Goal: Task Accomplishment & Management: Complete application form

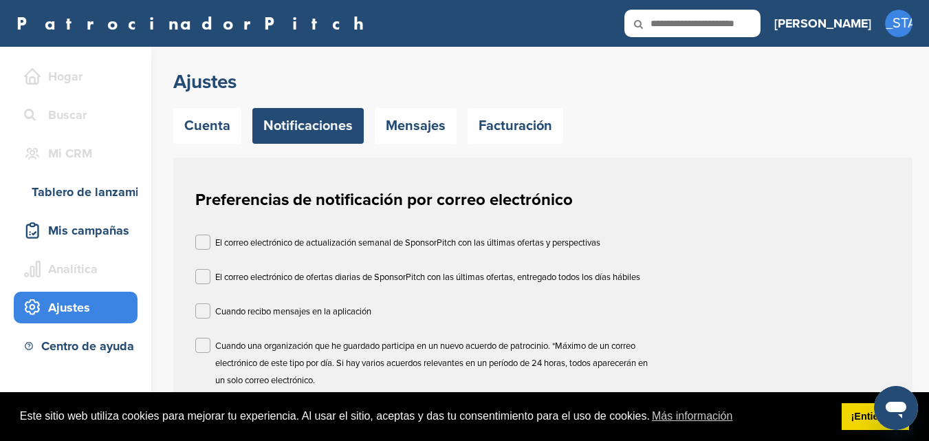
scroll to position [69, 0]
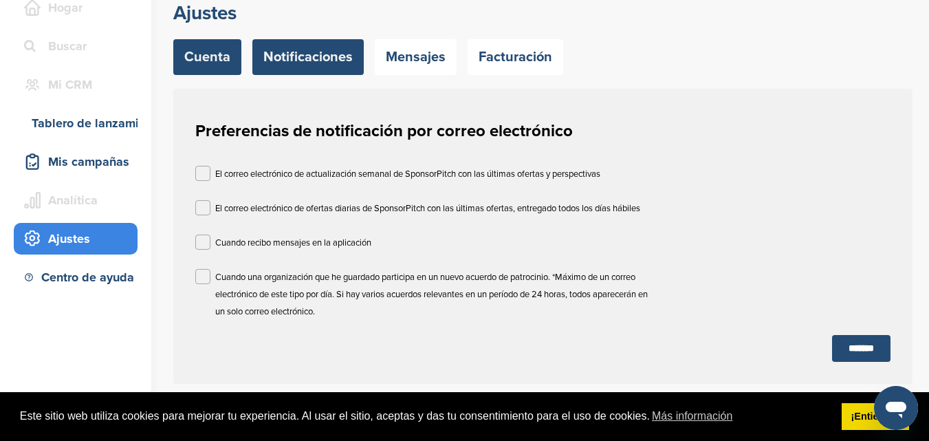
click at [215, 58] on font "Cuenta" at bounding box center [207, 57] width 46 height 17
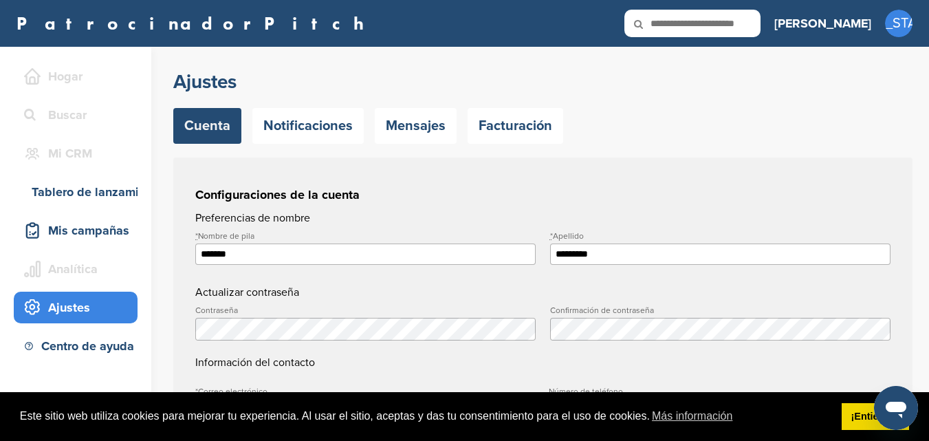
type input "**********"
drag, startPoint x: 0, startPoint y: 0, endPoint x: 603, endPoint y: 408, distance: 727.7
click at [603, 408] on span "Este sitio web utiliza cookies para mejorar tu experiencia. Al usar el sitio, a…" at bounding box center [425, 416] width 811 height 21
click at [861, 419] on font "¡Entiendo!" at bounding box center [876, 416] width 49 height 11
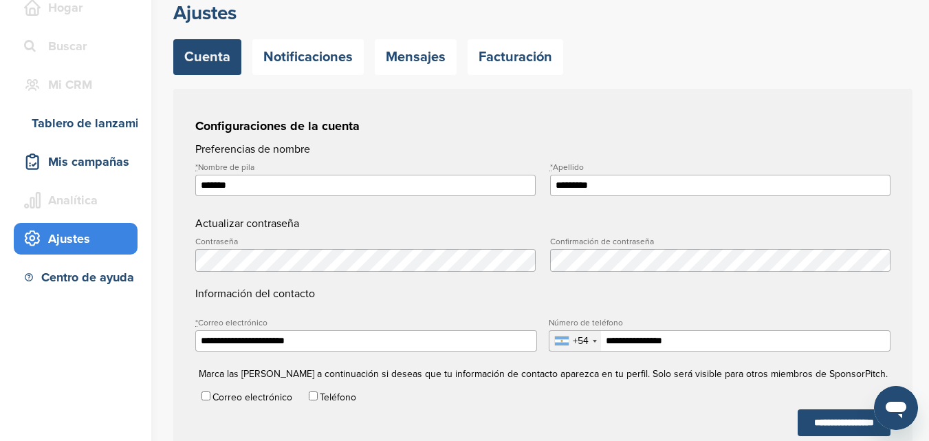
scroll to position [138, 0]
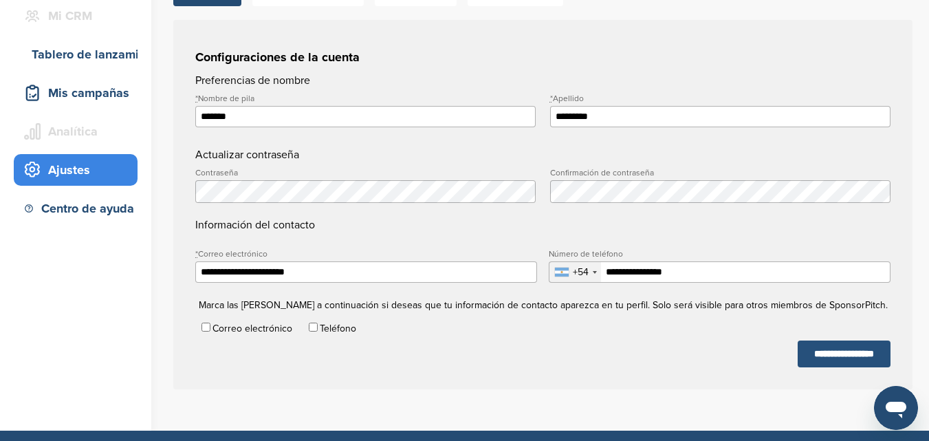
click at [806, 346] on input "**********" at bounding box center [844, 353] width 93 height 27
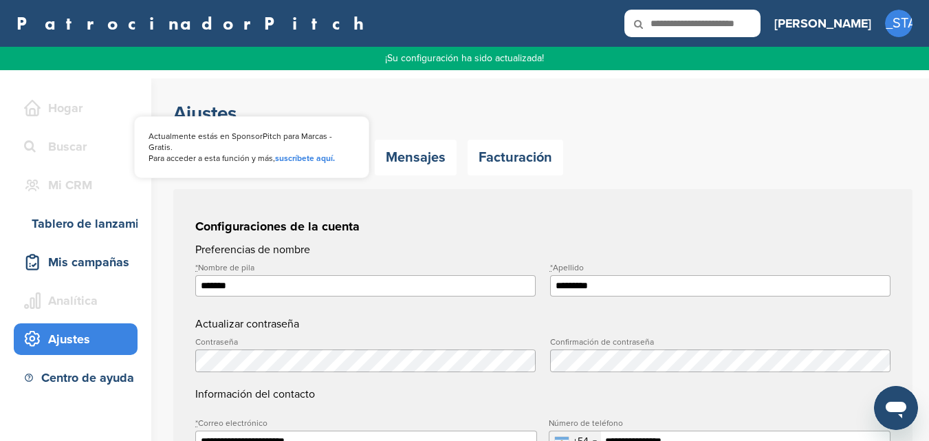
click at [74, 183] on font "Mi CRM" at bounding box center [70, 184] width 44 height 15
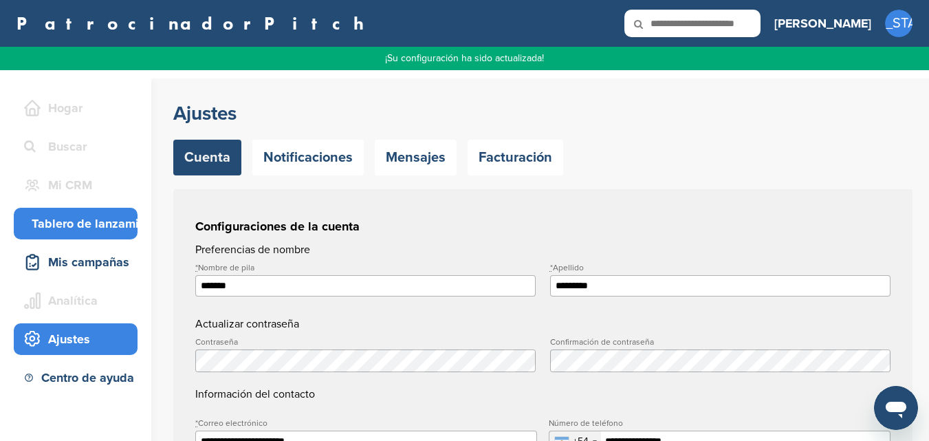
click at [65, 227] on font "Tablero de lanzamiento" at bounding box center [98, 223] width 132 height 15
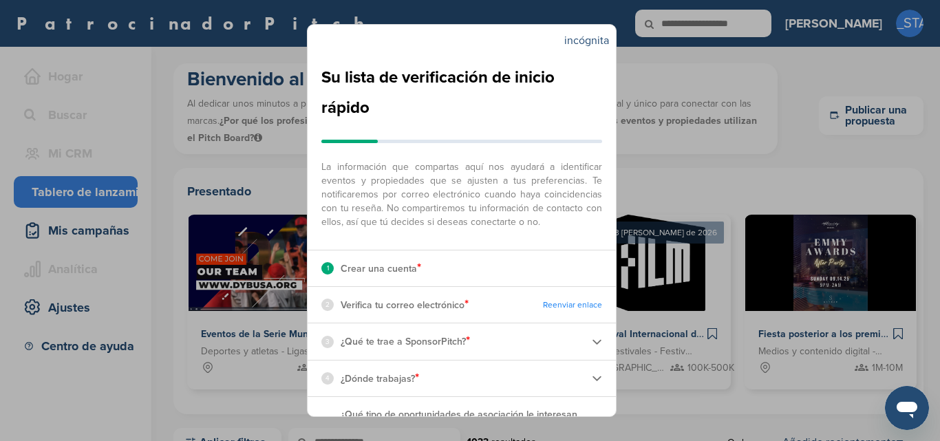
drag, startPoint x: 0, startPoint y: 0, endPoint x: 571, endPoint y: 111, distance: 581.7
click at [571, 111] on h2 "Su lista de verificación de inicio rápido" at bounding box center [461, 93] width 281 height 61
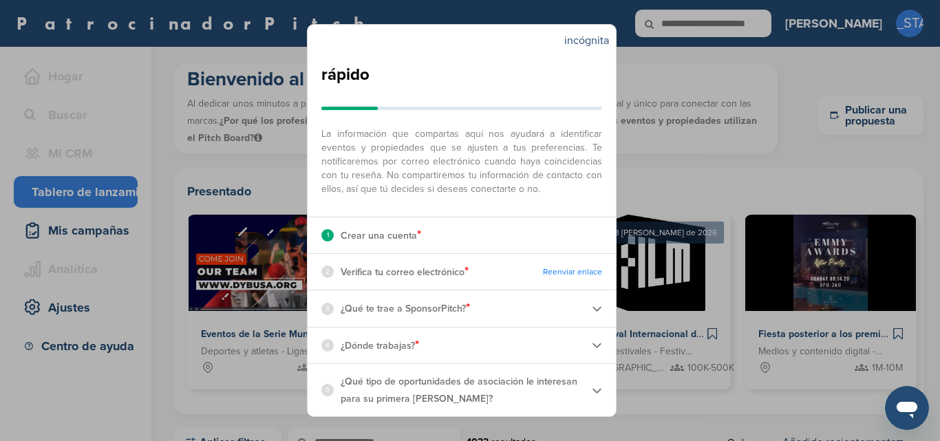
click at [413, 237] on font "Crear una cuenta" at bounding box center [378, 236] width 76 height 12
click at [421, 228] on font "*" at bounding box center [419, 234] width 4 height 15
click at [592, 308] on img at bounding box center [597, 308] width 10 height 10
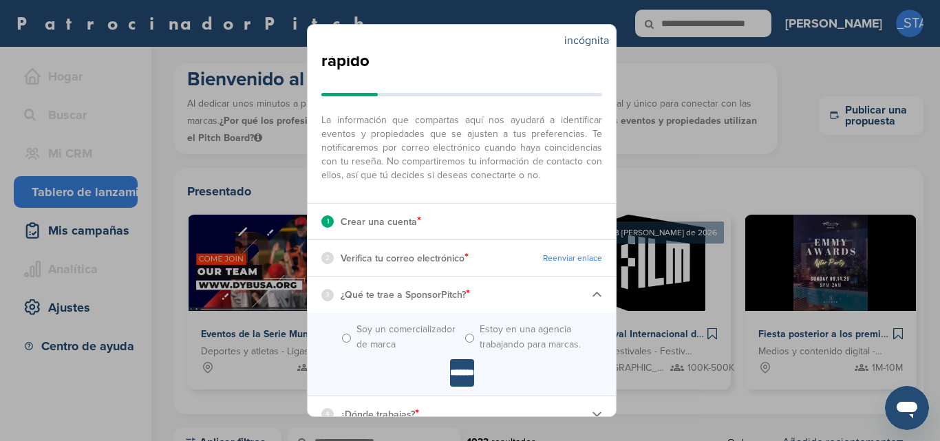
click at [592, 300] on img at bounding box center [597, 295] width 10 height 10
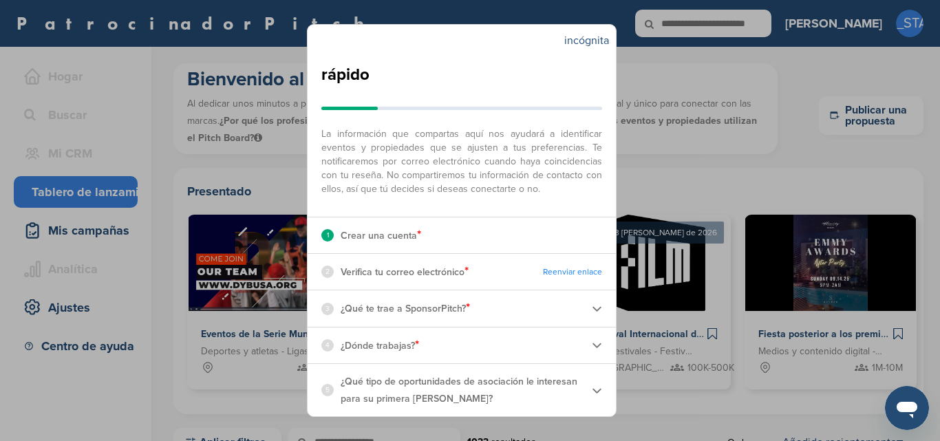
click at [592, 308] on img at bounding box center [597, 308] width 10 height 10
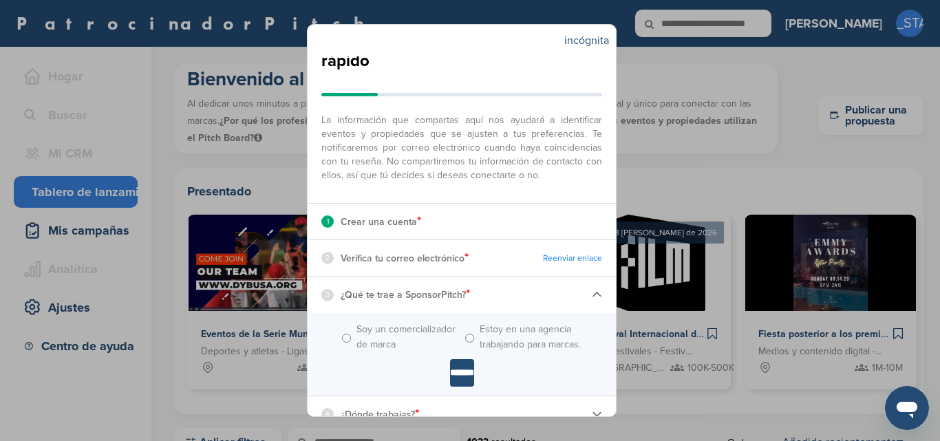
click at [592, 300] on img at bounding box center [597, 295] width 10 height 10
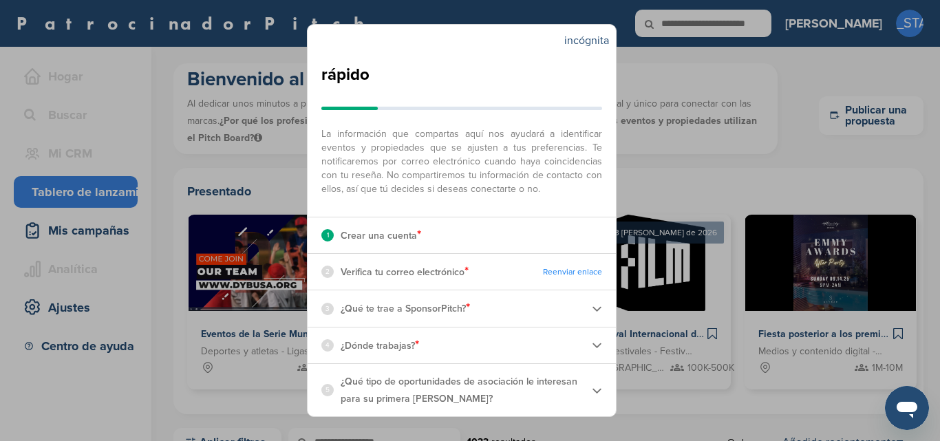
click at [592, 343] on img at bounding box center [597, 345] width 10 height 10
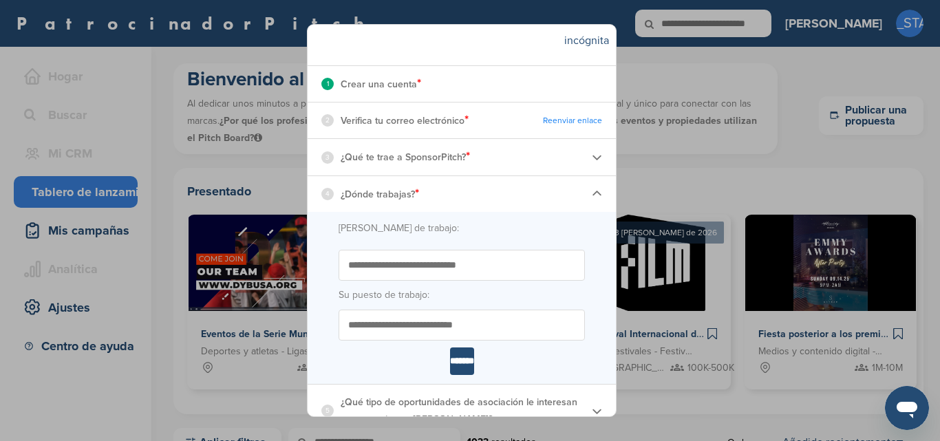
scroll to position [219, 0]
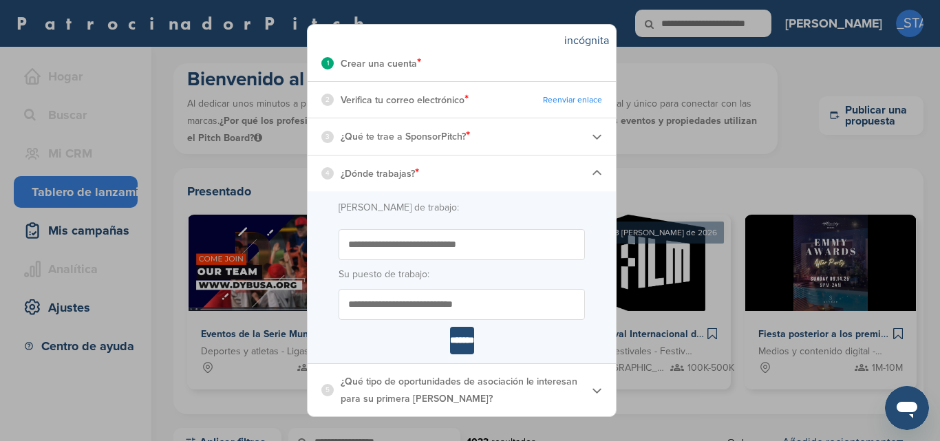
click at [475, 247] on input "Empieza a escribir el nombre de tu lugar de trabajo. ¿No ves tu organización en…" at bounding box center [461, 244] width 246 height 31
type input "**********"
click at [421, 305] on input "Su puesto de trabajo:" at bounding box center [461, 304] width 246 height 31
type input "**********"
click at [581, 171] on div "4 ¿Dónde trabajas? *" at bounding box center [461, 173] width 308 height 36
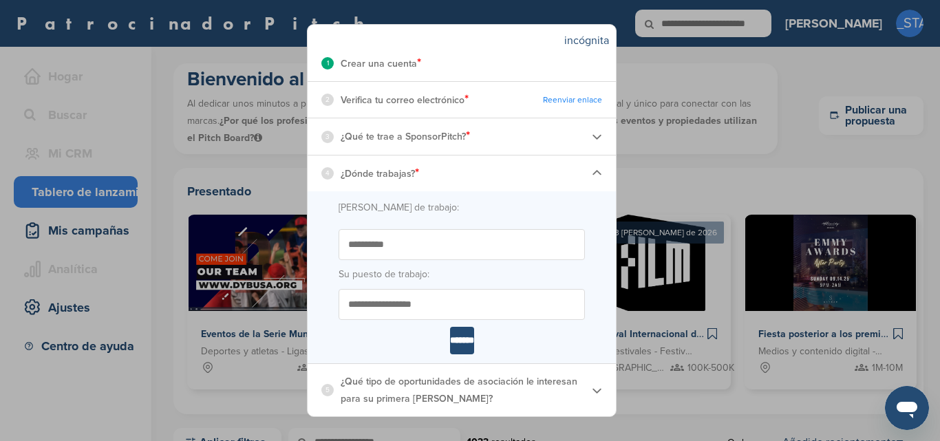
click at [592, 171] on img at bounding box center [597, 173] width 10 height 10
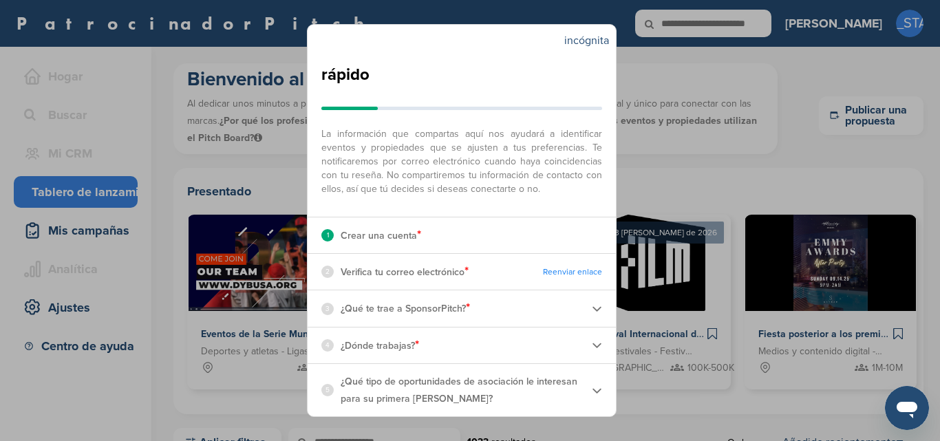
scroll to position [47, 0]
click at [592, 388] on img at bounding box center [597, 390] width 10 height 10
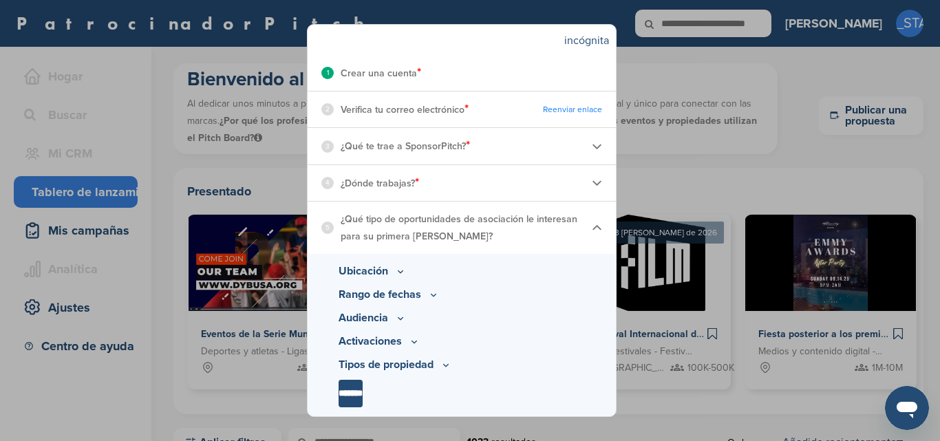
scroll to position [209, 0]
click at [401, 274] on icon at bounding box center [400, 272] width 11 height 12
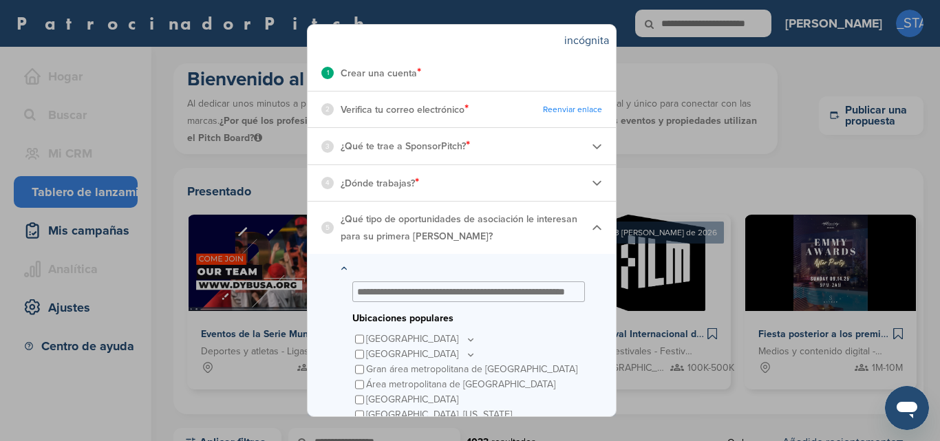
scroll to position [333, 0]
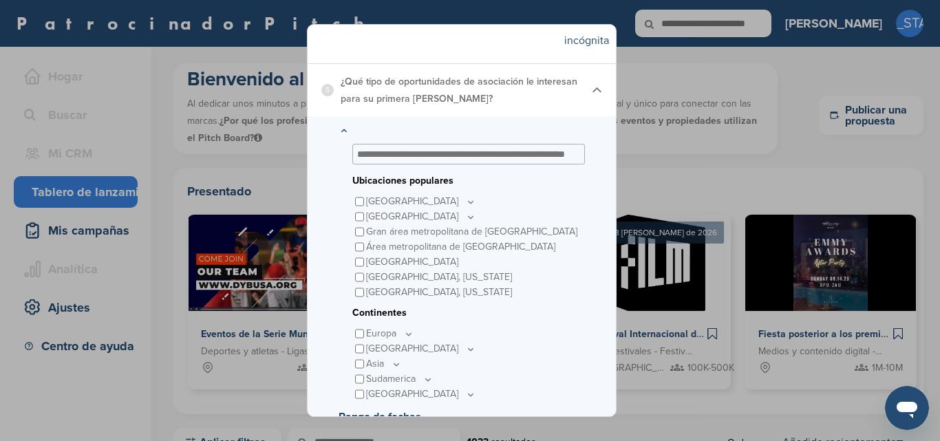
click at [468, 203] on icon at bounding box center [470, 202] width 5 height 2
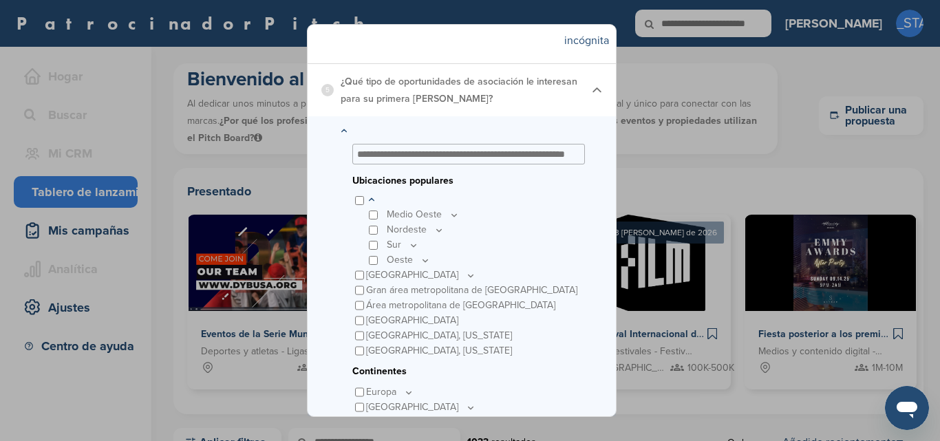
click at [369, 199] on icon at bounding box center [371, 199] width 5 height 2
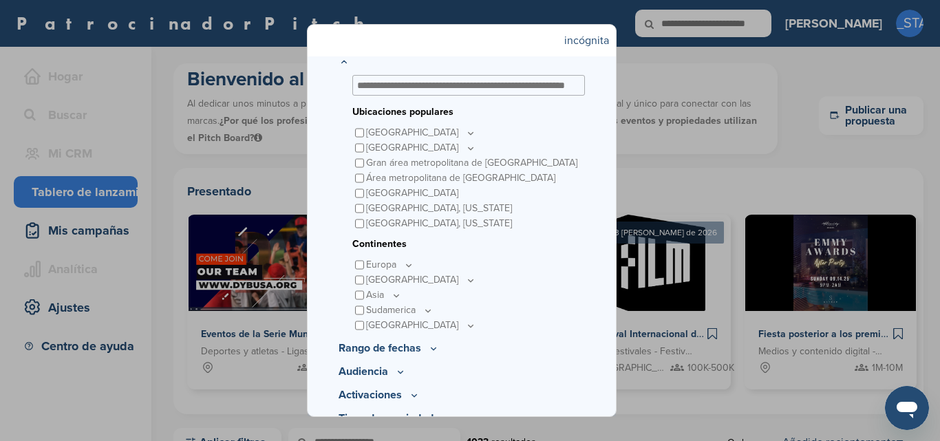
scroll to position [455, 0]
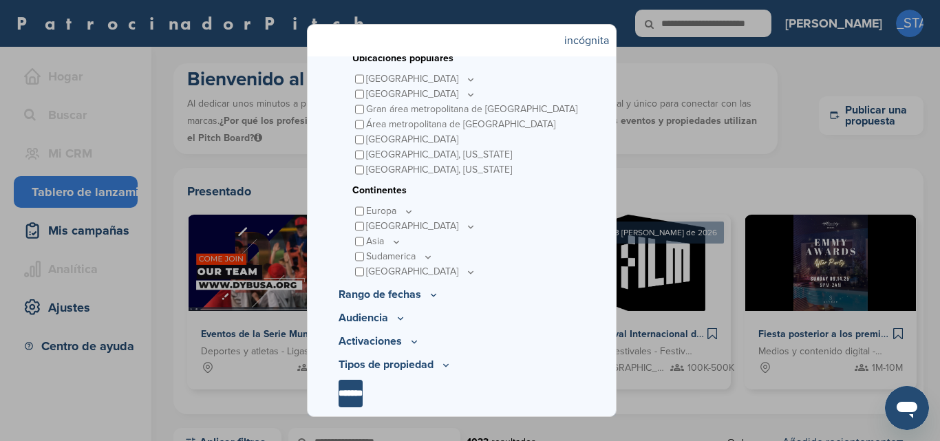
click at [429, 294] on icon at bounding box center [433, 295] width 11 height 12
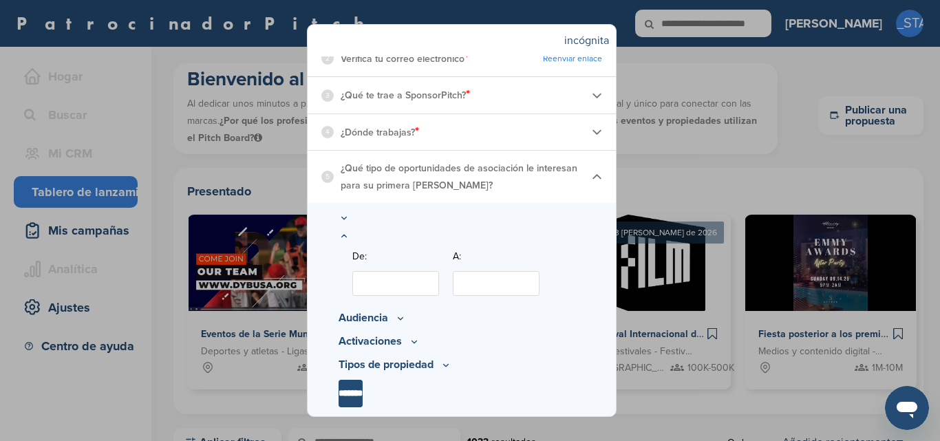
click at [431, 288] on input "De:" at bounding box center [395, 283] width 87 height 25
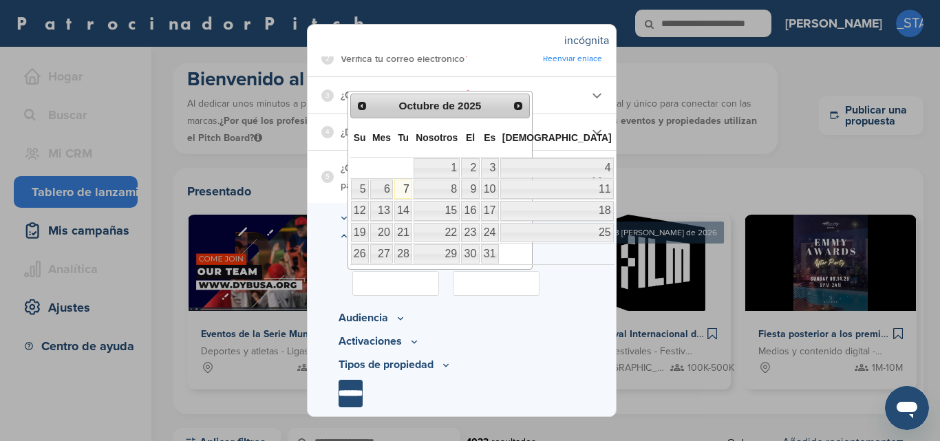
click at [389, 136] on font "Mes" at bounding box center [381, 137] width 19 height 11
click at [359, 140] on font "Su" at bounding box center [360, 137] width 12 height 11
click at [357, 102] on span "Anterior" at bounding box center [361, 105] width 11 height 11
click at [517, 104] on span "Próximo" at bounding box center [517, 105] width 11 height 11
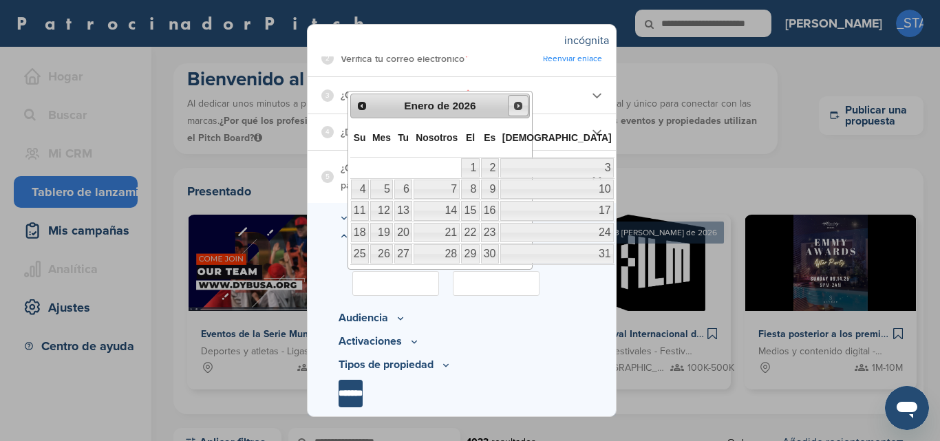
click at [517, 104] on span "Próximo" at bounding box center [517, 105] width 11 height 11
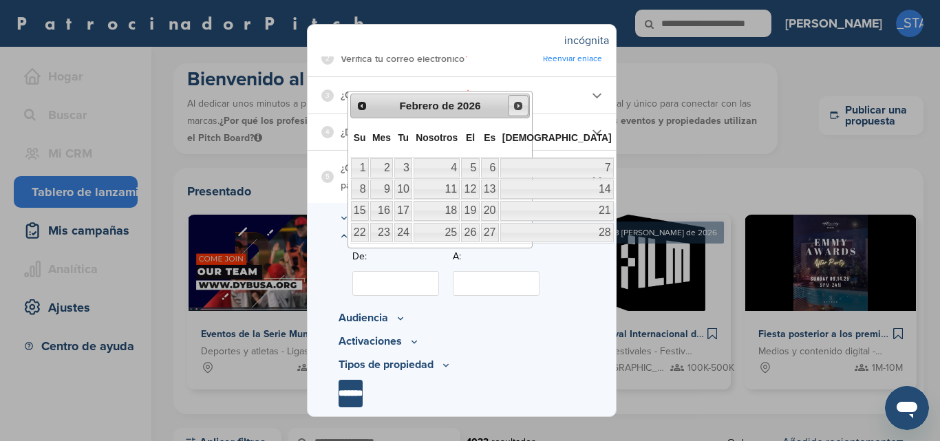
click at [517, 104] on span "Próximo" at bounding box center [517, 105] width 11 height 11
click at [365, 102] on span "Anterior" at bounding box center [361, 105] width 11 height 11
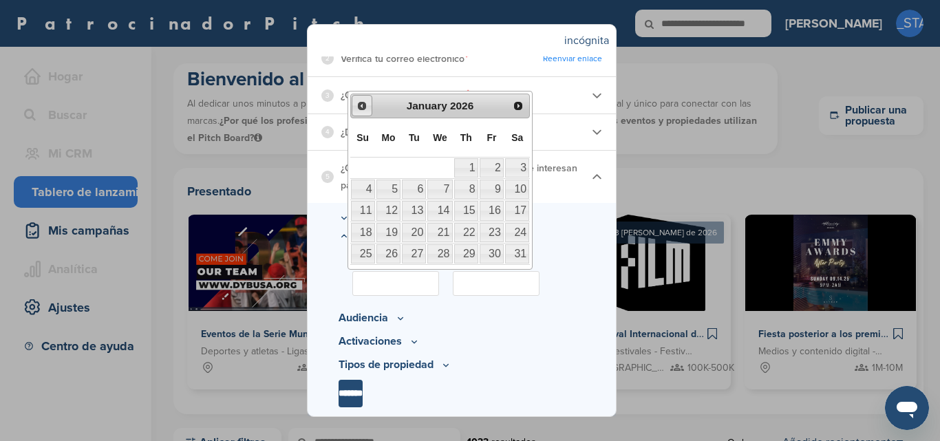
click at [365, 102] on span "Prev" at bounding box center [361, 105] width 11 height 11
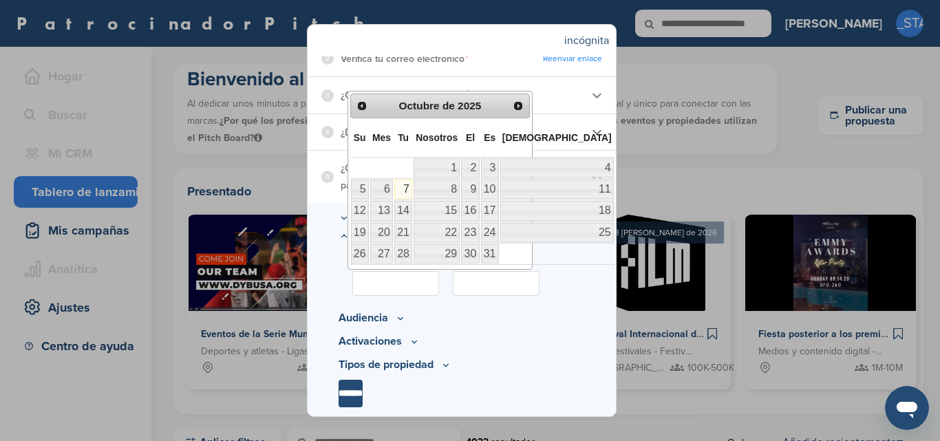
click at [406, 185] on link "7" at bounding box center [403, 189] width 18 height 19
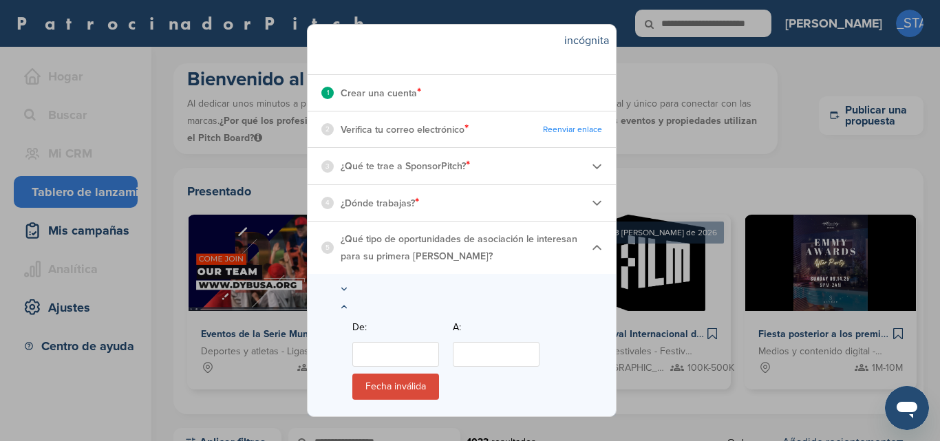
scroll to position [209, 0]
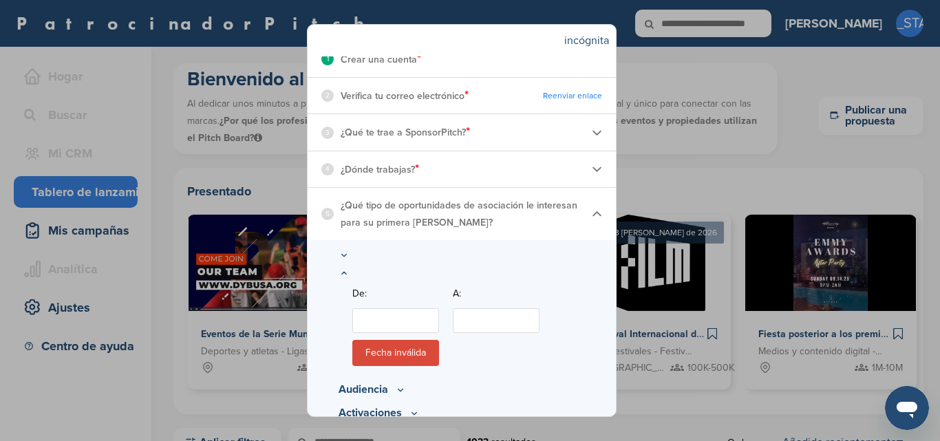
click at [593, 213] on img at bounding box center [597, 214] width 10 height 10
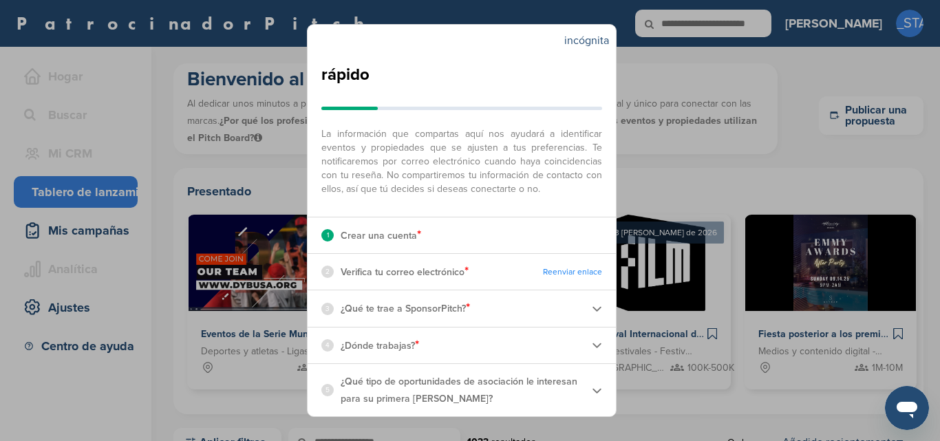
click at [592, 389] on img at bounding box center [597, 390] width 10 height 10
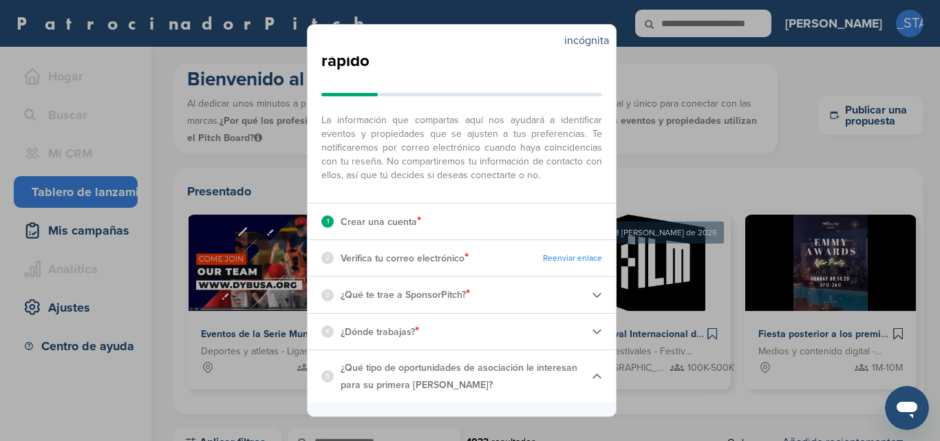
scroll to position [209, 0]
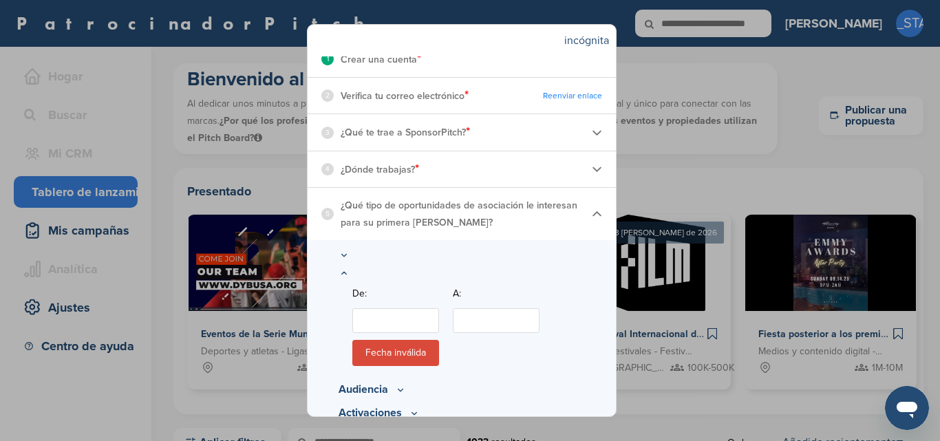
click at [340, 272] on icon at bounding box center [343, 274] width 11 height 12
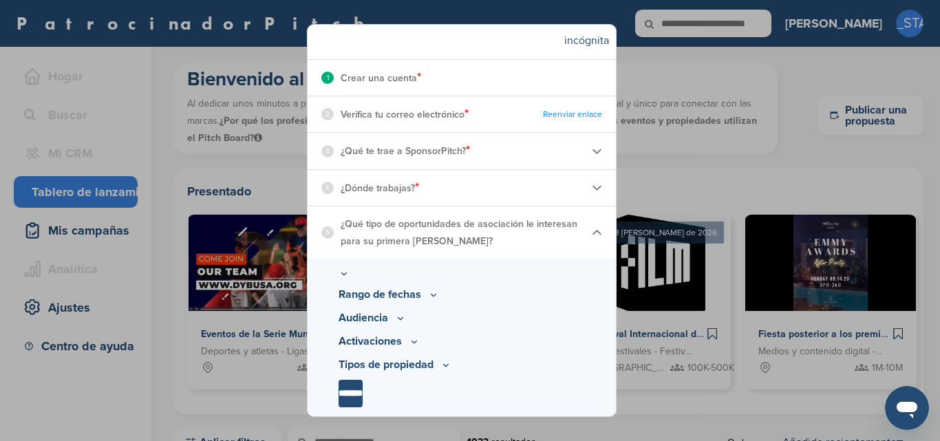
scroll to position [204, 0]
click at [432, 296] on icon at bounding box center [433, 295] width 11 height 12
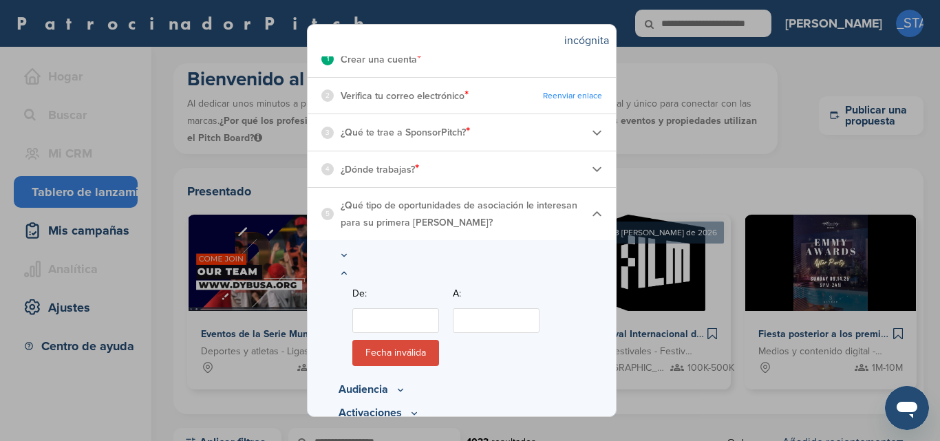
scroll to position [278, 0]
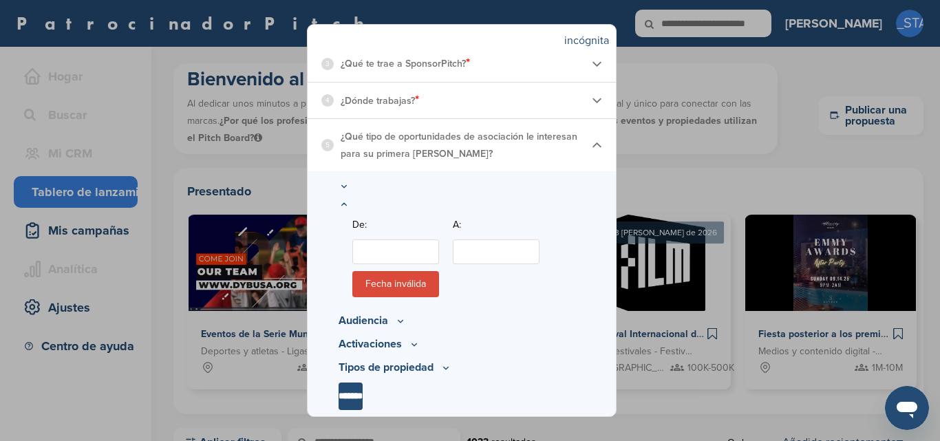
click at [394, 252] on input "De:" at bounding box center [395, 251] width 87 height 25
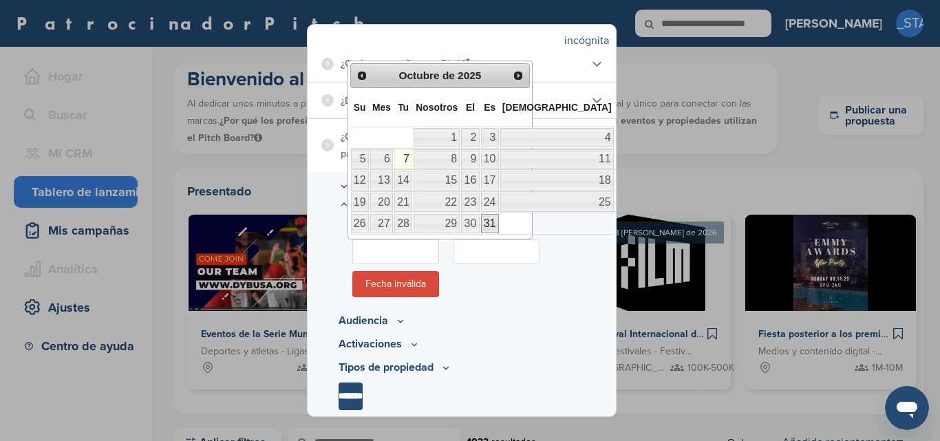
click at [496, 221] on font "31" at bounding box center [490, 223] width 12 height 12
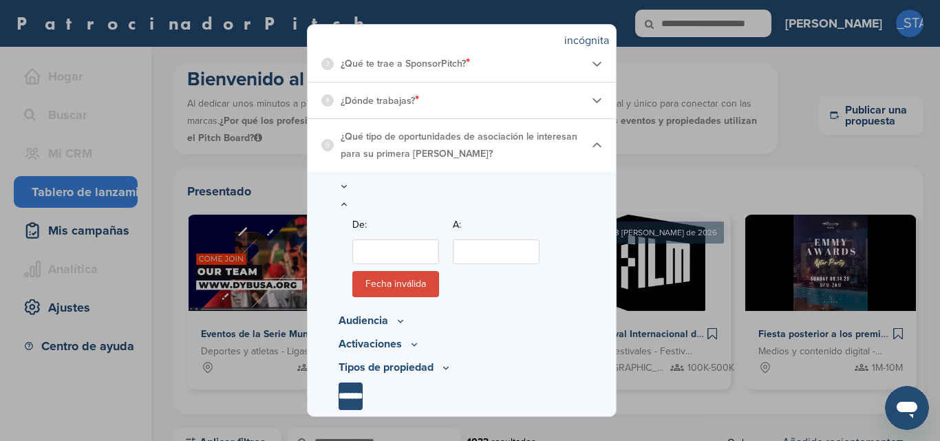
click at [496, 251] on input "A:" at bounding box center [496, 251] width 87 height 25
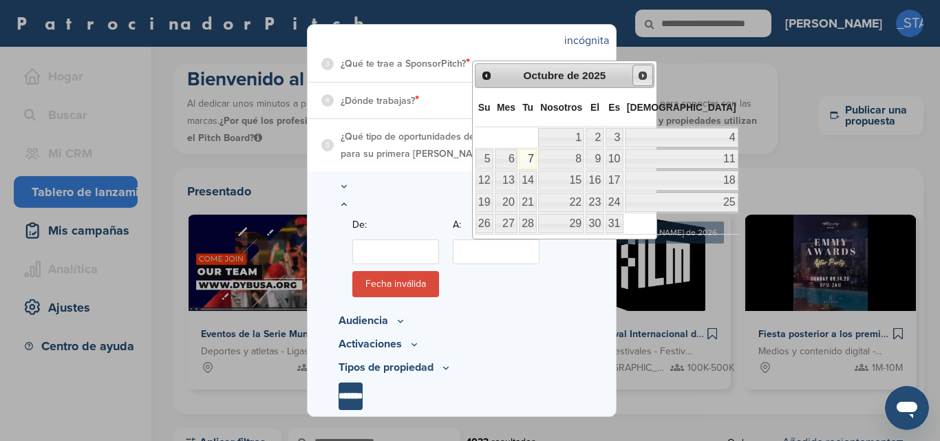
click at [644, 75] on span "Próximo" at bounding box center [642, 75] width 11 height 11
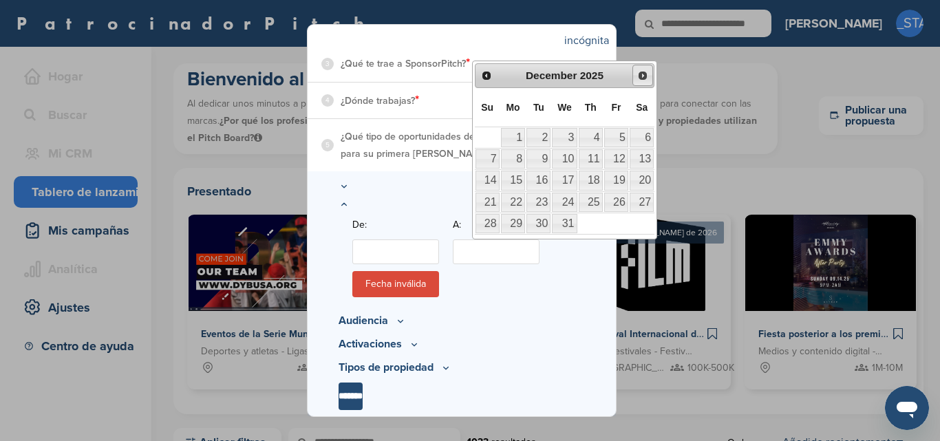
click at [644, 75] on span "Next" at bounding box center [642, 75] width 11 height 11
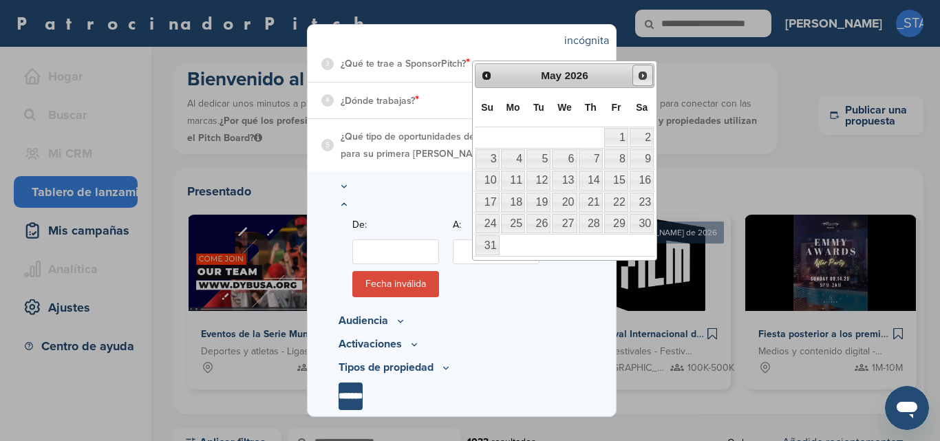
click at [644, 75] on span "Next" at bounding box center [642, 75] width 11 height 11
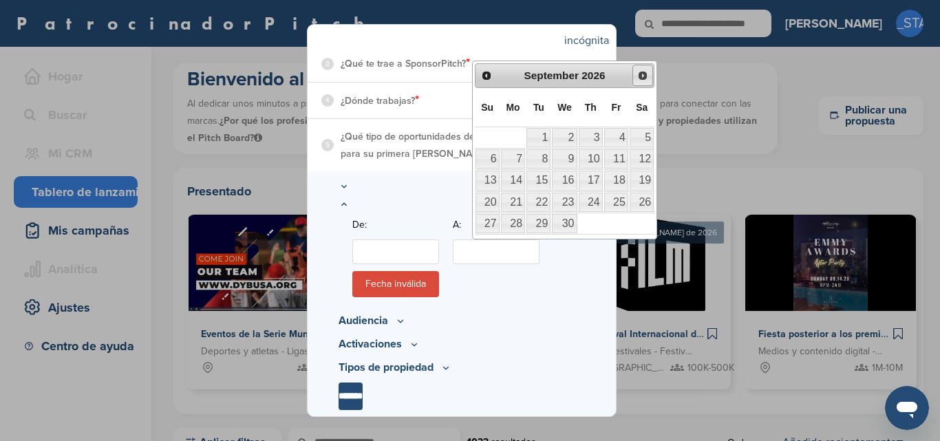
click at [644, 75] on span "Next" at bounding box center [642, 75] width 11 height 11
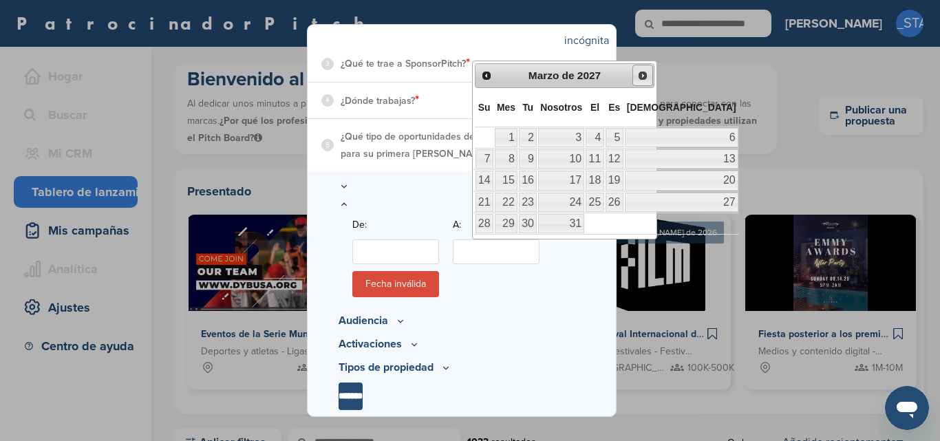
click at [644, 75] on span "Próximo" at bounding box center [642, 75] width 11 height 11
click at [620, 204] on font "23" at bounding box center [614, 202] width 12 height 12
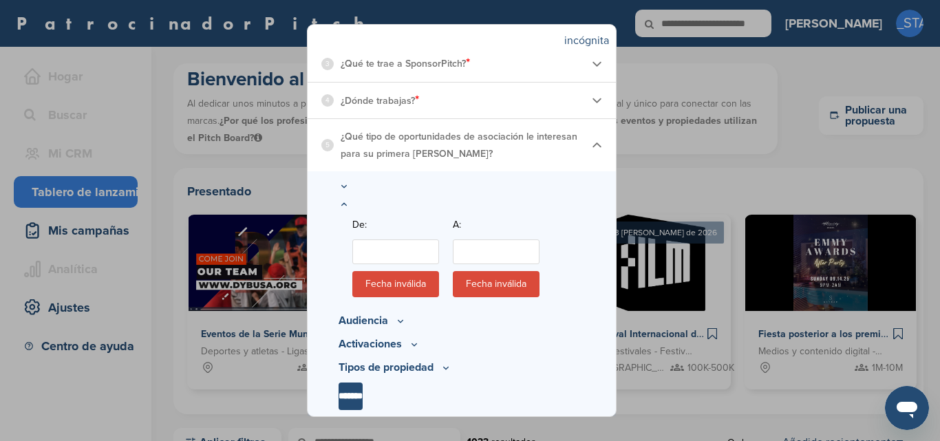
click at [420, 250] on input "De:" at bounding box center [395, 251] width 87 height 25
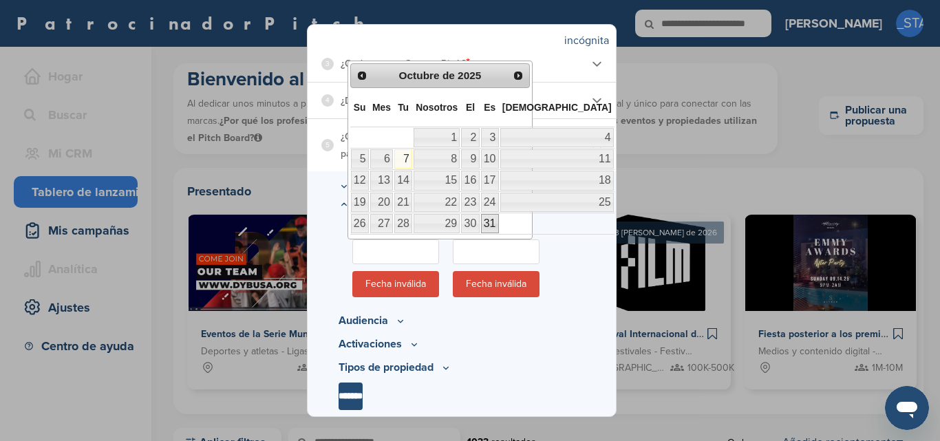
click at [496, 220] on font "31" at bounding box center [490, 223] width 12 height 12
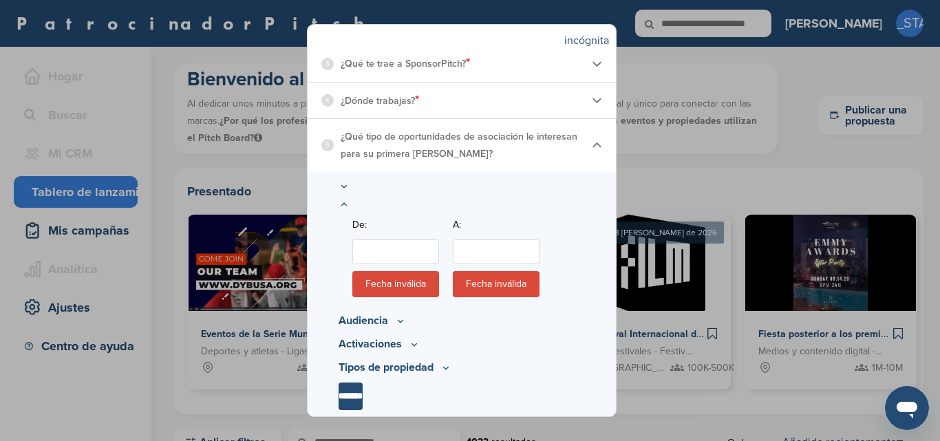
click at [402, 255] on input "De:" at bounding box center [395, 251] width 87 height 25
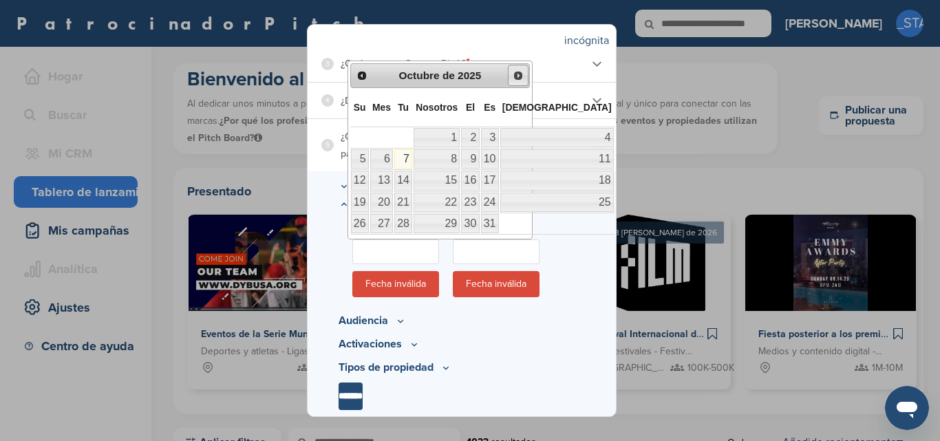
click at [517, 76] on span "Próximo" at bounding box center [517, 75] width 11 height 11
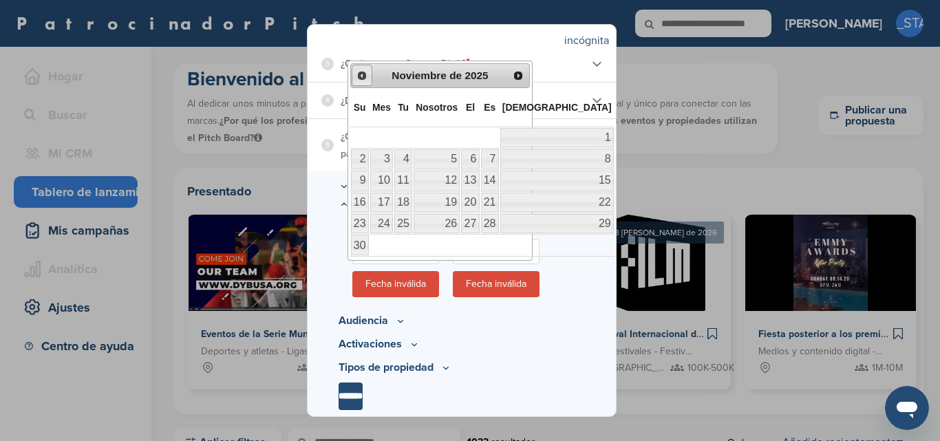
click at [365, 78] on span "Anterior" at bounding box center [361, 75] width 11 height 11
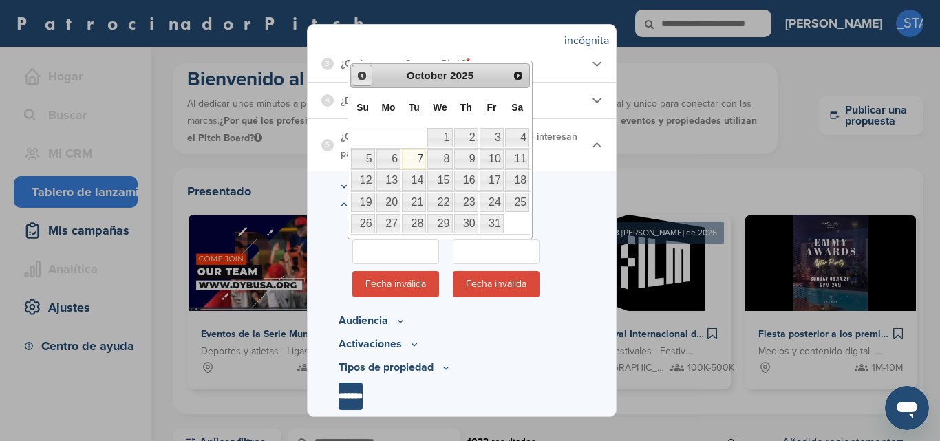
click at [365, 78] on span "Prev" at bounding box center [361, 75] width 11 height 11
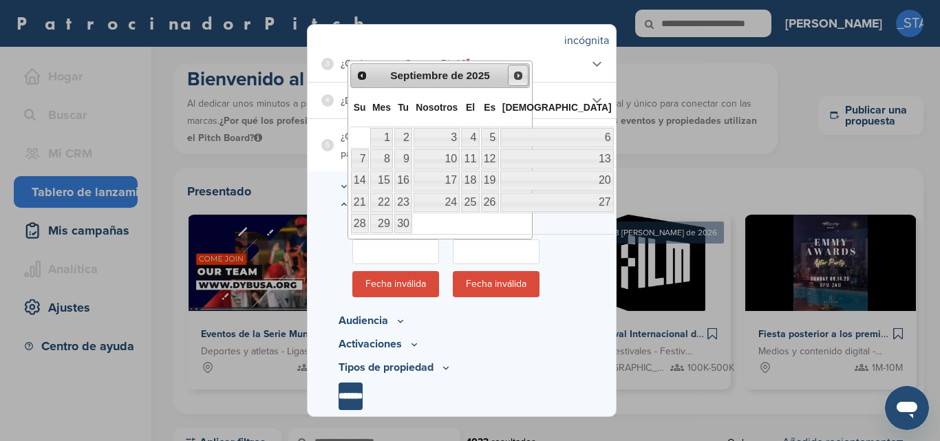
click at [520, 78] on span "Próximo" at bounding box center [517, 75] width 11 height 11
click at [404, 153] on link "7" at bounding box center [403, 158] width 18 height 19
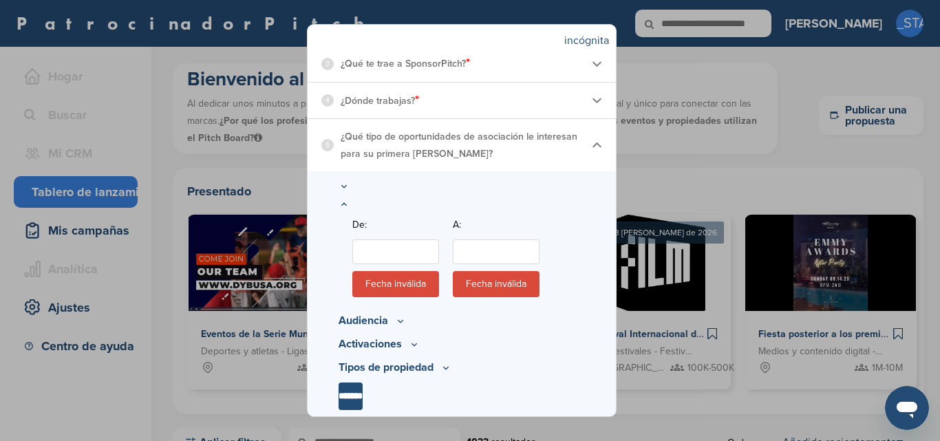
click at [395, 322] on icon at bounding box center [400, 321] width 11 height 12
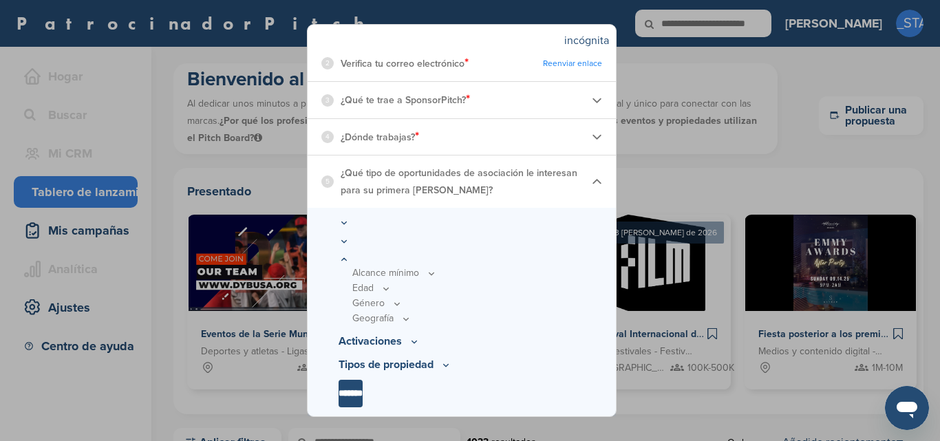
scroll to position [255, 0]
click at [387, 288] on icon at bounding box center [385, 289] width 11 height 12
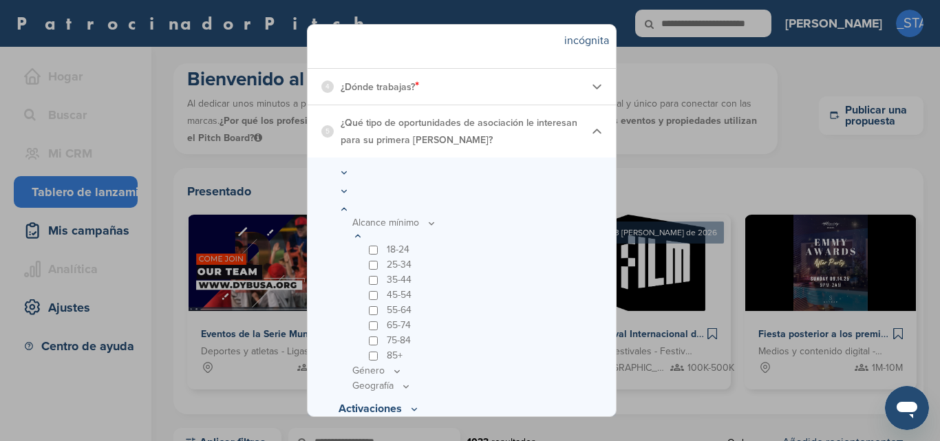
click at [379, 288] on div "35-44" at bounding box center [475, 279] width 219 height 15
click at [396, 377] on icon at bounding box center [396, 371] width 11 height 12
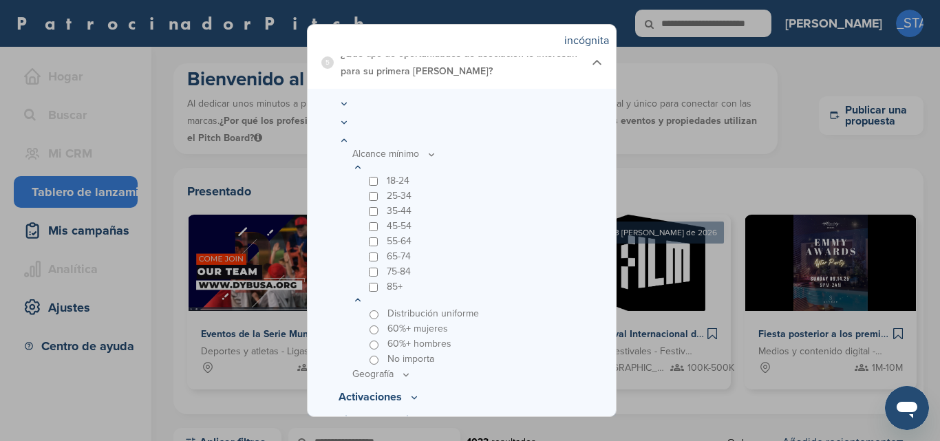
scroll to position [430, 0]
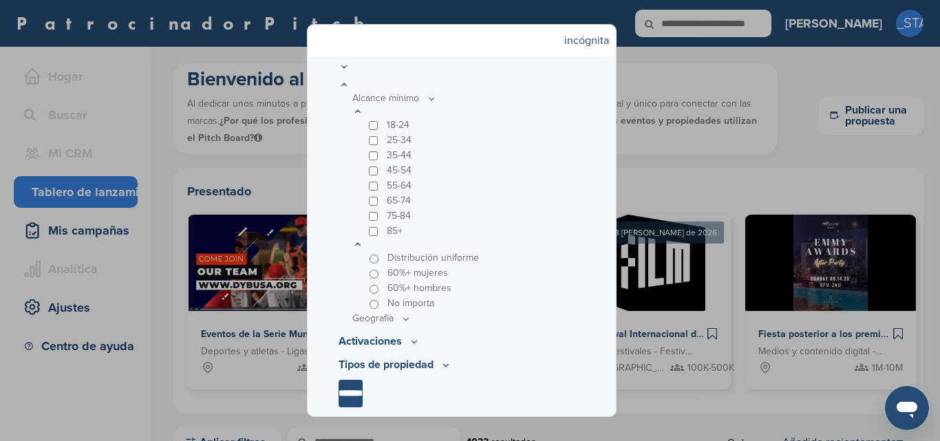
click at [409, 320] on icon at bounding box center [405, 319] width 11 height 12
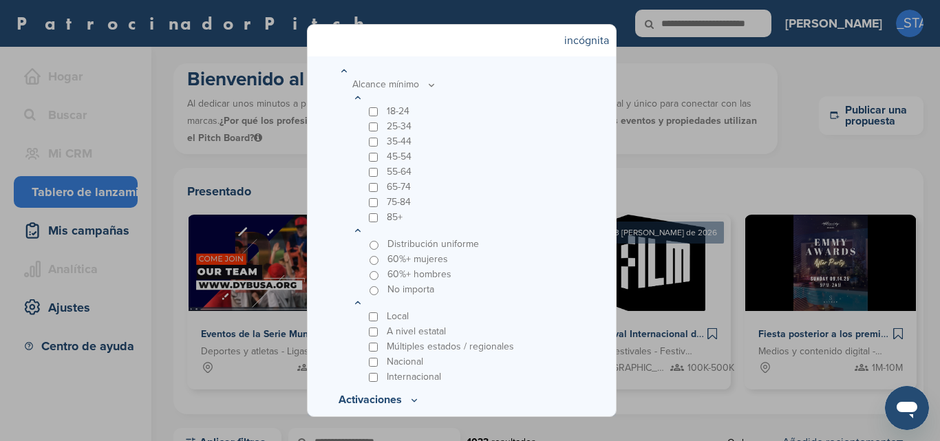
scroll to position [499, 0]
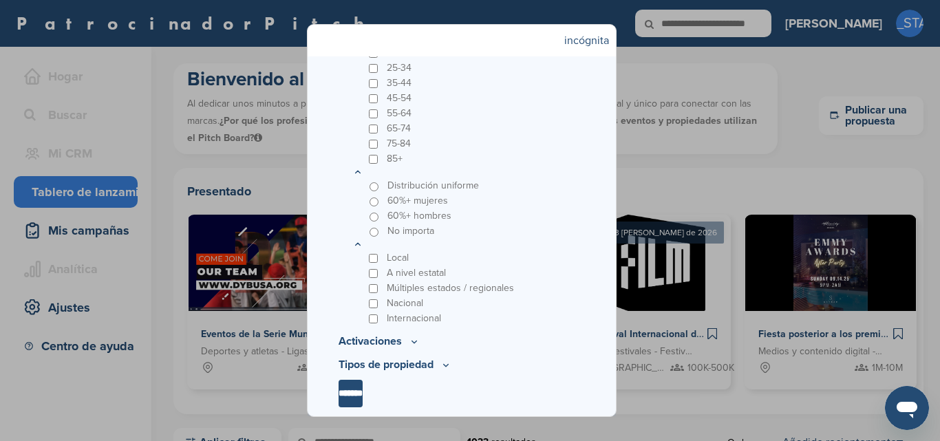
click at [415, 340] on icon at bounding box center [414, 342] width 11 height 12
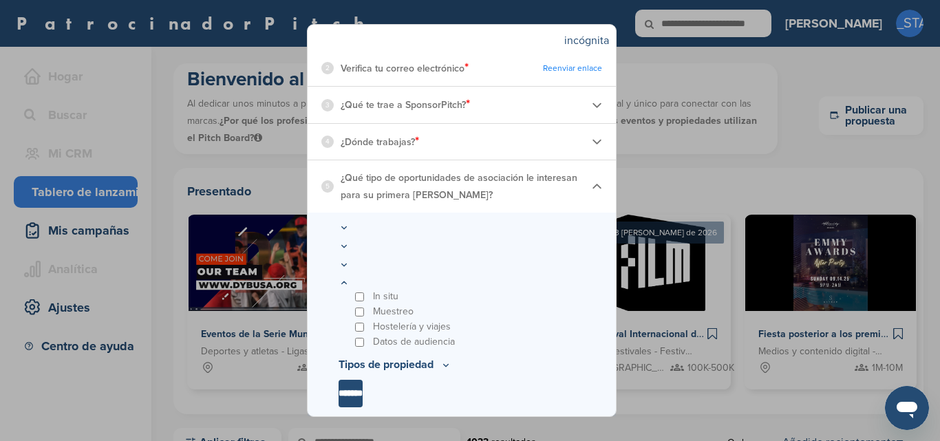
scroll to position [250, 0]
click at [354, 343] on div "Datos de audiencia" at bounding box center [468, 341] width 233 height 15
click at [445, 363] on icon at bounding box center [445, 365] width 11 height 12
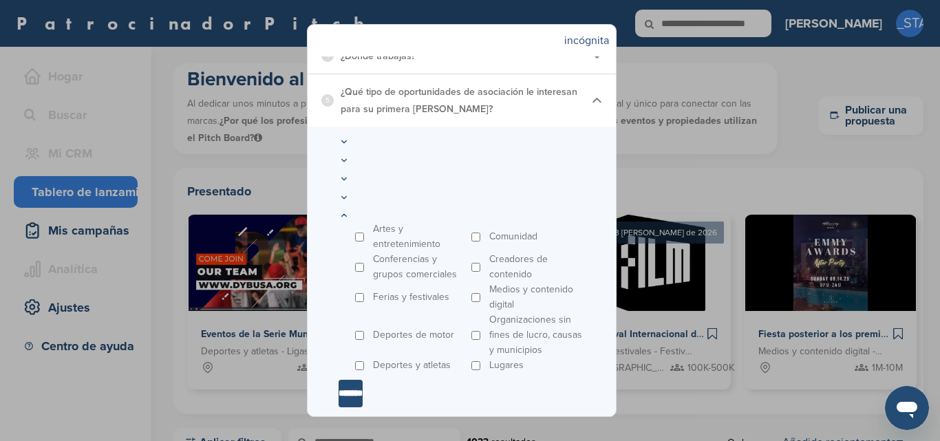
scroll to position [336, 0]
click at [351, 393] on input "*******" at bounding box center [350, 394] width 24 height 28
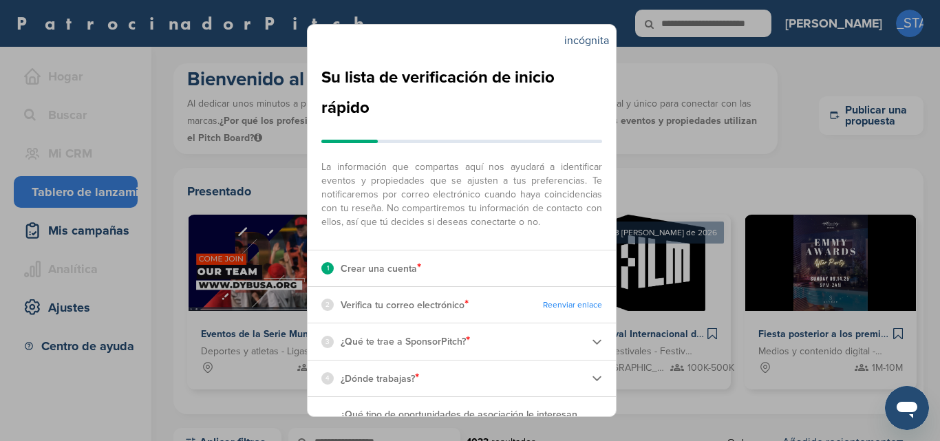
scroll to position [47, 0]
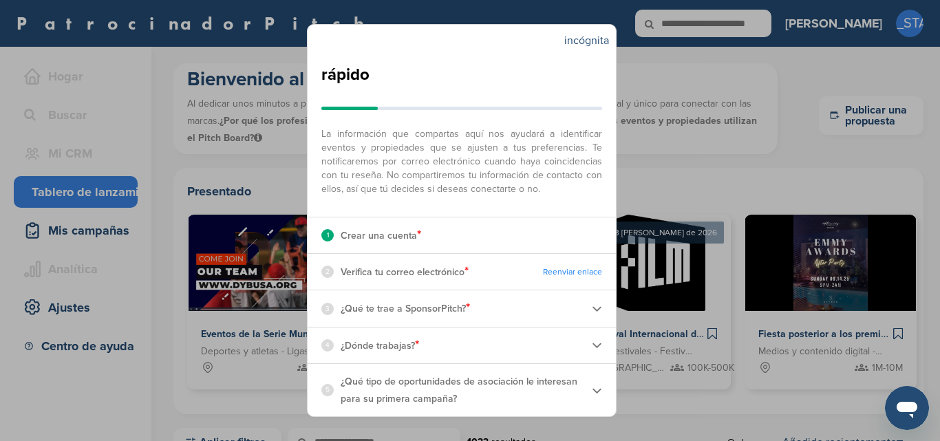
click at [592, 345] on img at bounding box center [597, 345] width 10 height 10
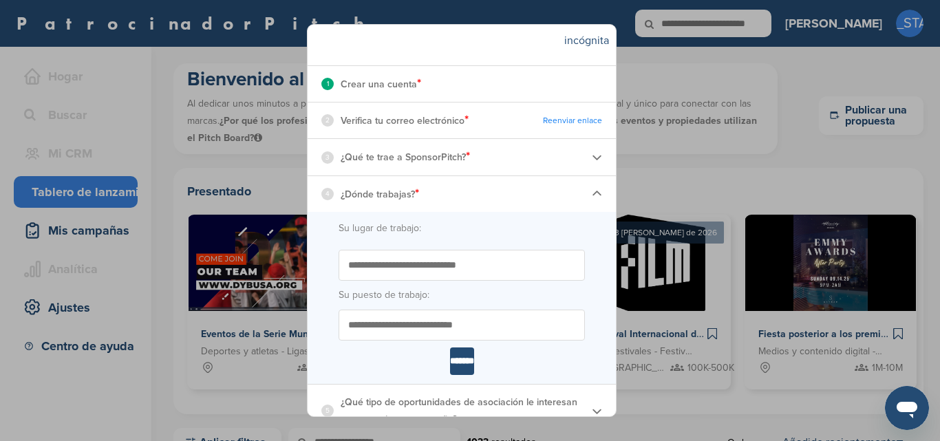
scroll to position [219, 0]
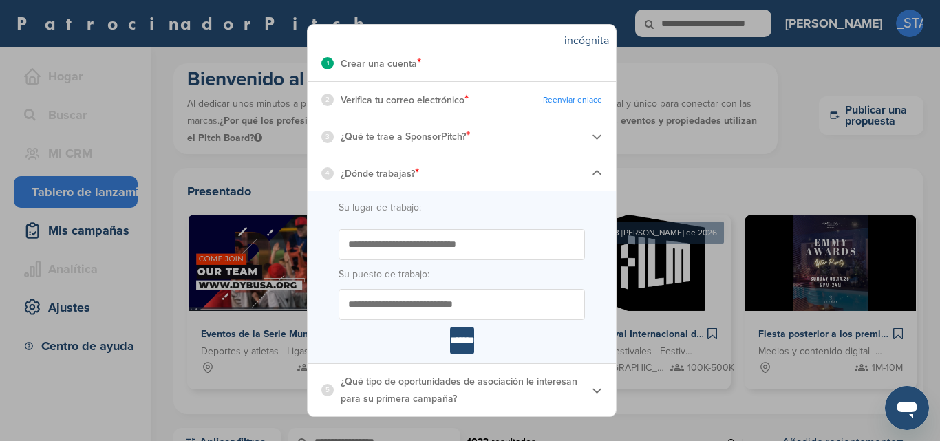
click at [464, 244] on input "Empieza a escribir el nombre de tu lugar de trabajo. ¿No ves tu organización en…" at bounding box center [461, 244] width 246 height 31
type input "**********"
click at [416, 292] on input "Su puesto de trabajo:" at bounding box center [461, 304] width 246 height 31
type input "**********"
click at [495, 248] on input "**********" at bounding box center [461, 244] width 246 height 31
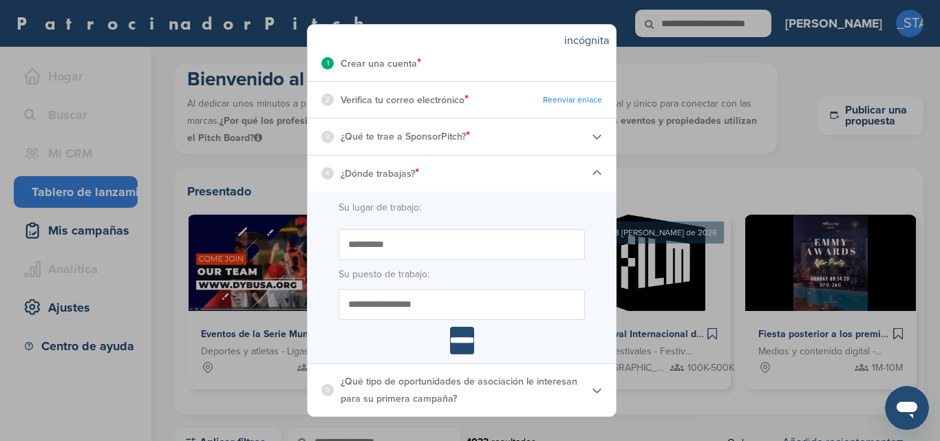
click at [592, 173] on img at bounding box center [597, 173] width 10 height 10
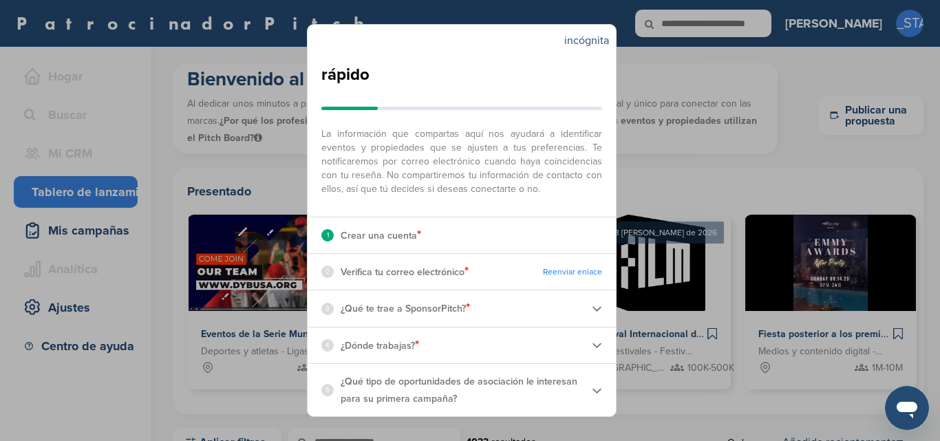
click at [586, 314] on div "3 ¿Qué te trae a SponsorPitch? *" at bounding box center [461, 308] width 308 height 36
click at [592, 307] on img at bounding box center [597, 308] width 10 height 10
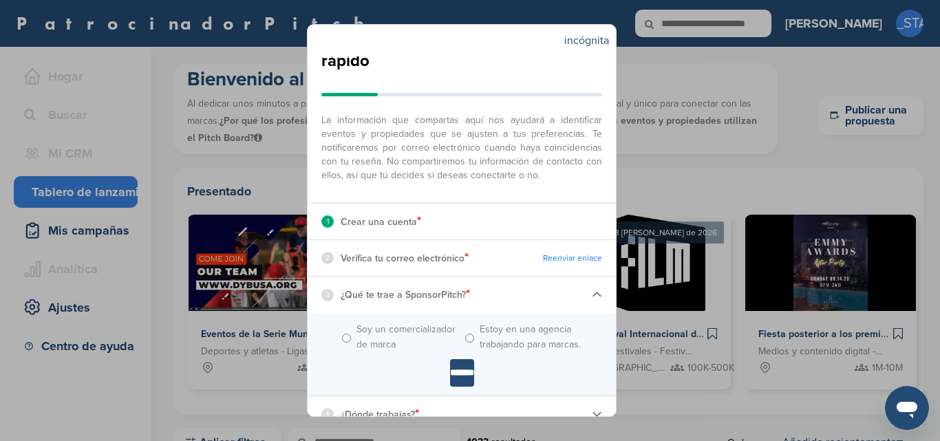
click at [559, 263] on font "Reenviar enlace" at bounding box center [572, 258] width 59 height 10
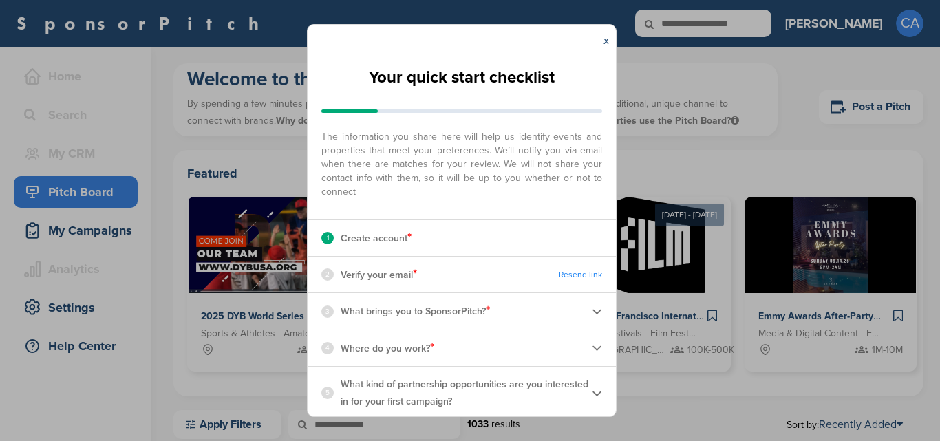
drag, startPoint x: 0, startPoint y: 0, endPoint x: 397, endPoint y: 240, distance: 463.9
click at [397, 240] on p "Create account *" at bounding box center [375, 238] width 71 height 18
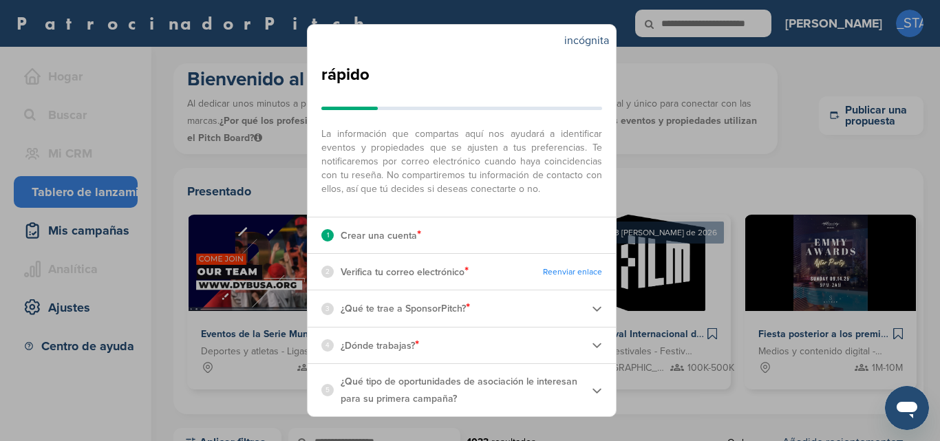
click at [325, 235] on div "1" at bounding box center [327, 235] width 12 height 12
click at [327, 273] on font "2" at bounding box center [327, 272] width 4 height 8
click at [376, 274] on font "Verifica tu correo electrónico" at bounding box center [402, 272] width 124 height 12
click at [546, 274] on font "Reenviar enlace" at bounding box center [572, 272] width 59 height 10
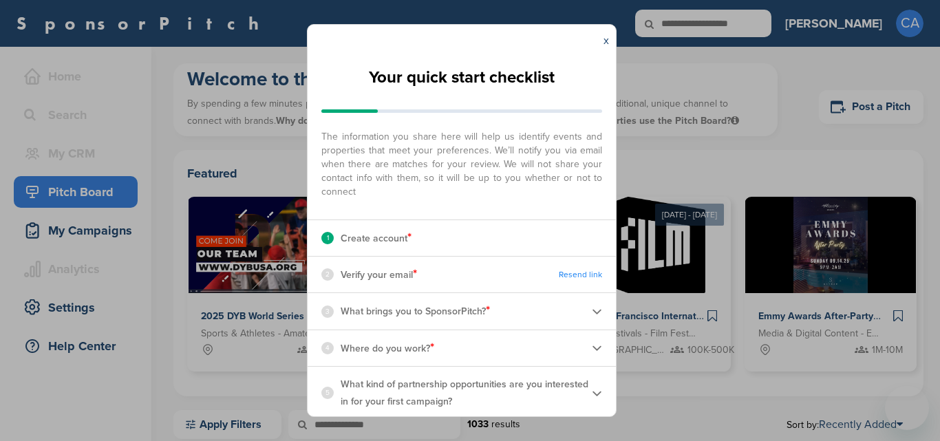
click at [585, 329] on div "3 What brings you to SponsorPitch? *" at bounding box center [461, 311] width 308 height 36
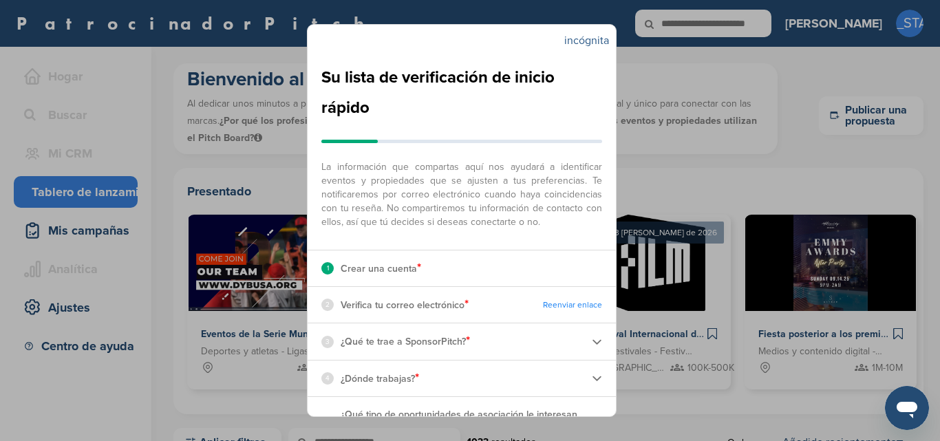
click at [595, 39] on font "incógnita" at bounding box center [586, 41] width 45 height 14
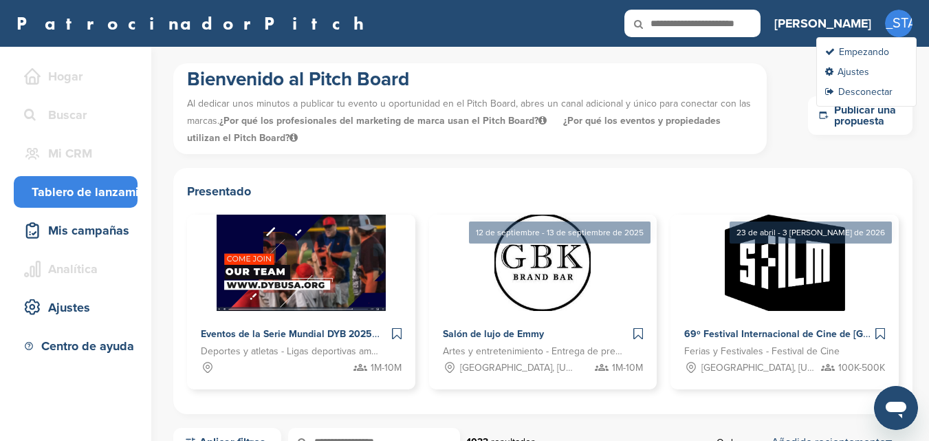
click at [911, 17] on div "California Empezando Ajustes Desconectar" at bounding box center [899, 24] width 28 height 28
click at [859, 54] on font "Empezando" at bounding box center [864, 52] width 50 height 12
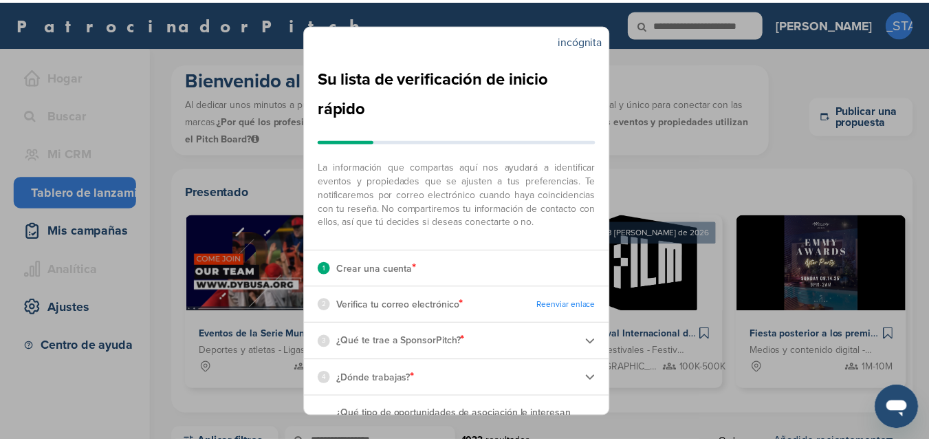
scroll to position [47, 0]
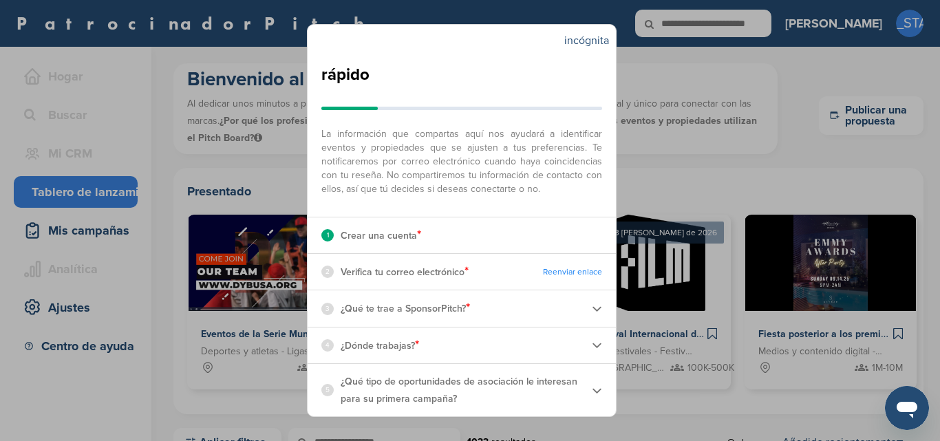
click at [916, 28] on div "incógnita Su lista de verificación de inicio rápido La información que comparta…" at bounding box center [470, 220] width 940 height 441
click at [574, 44] on font "incógnita" at bounding box center [586, 41] width 45 height 14
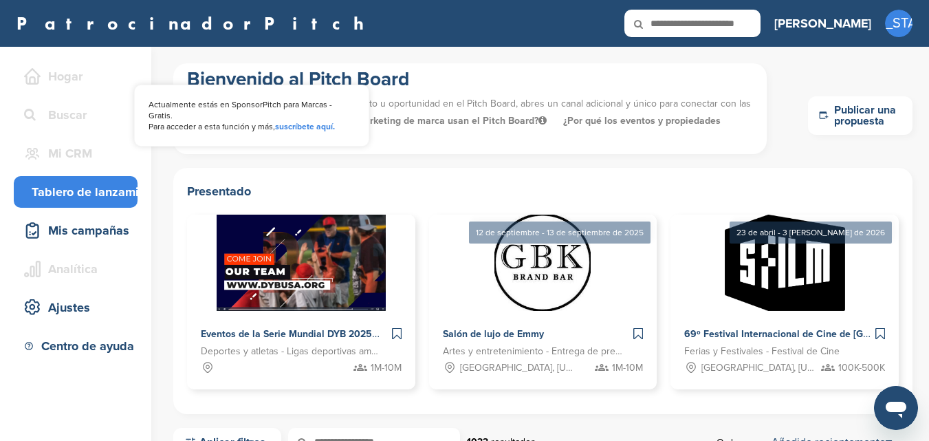
click at [67, 83] on font "Hogar" at bounding box center [65, 76] width 34 height 15
click at [67, 79] on font "Hogar" at bounding box center [65, 76] width 34 height 15
click at [761, 27] on input "text" at bounding box center [693, 24] width 136 height 28
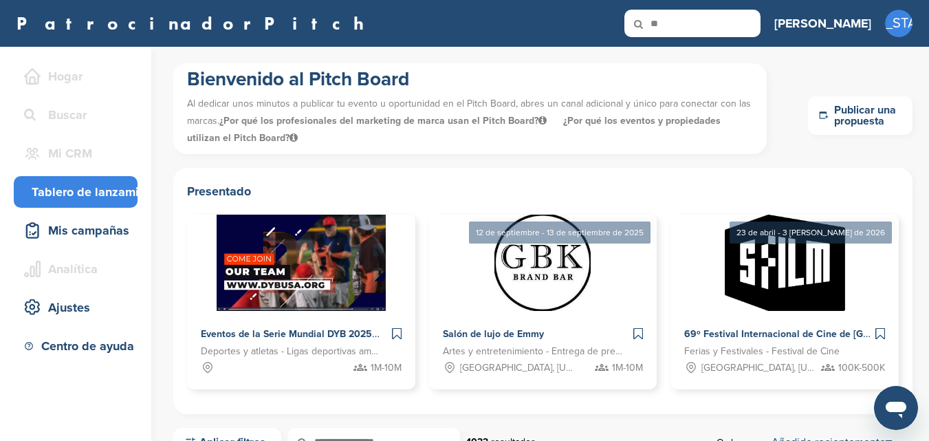
type input "*"
type input "**********"
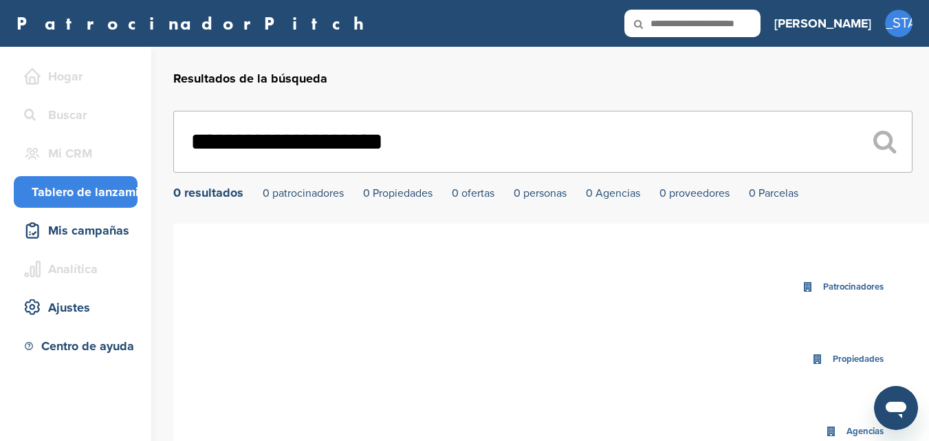
click at [117, 199] on font "Tablero de lanzamiento" at bounding box center [98, 191] width 132 height 15
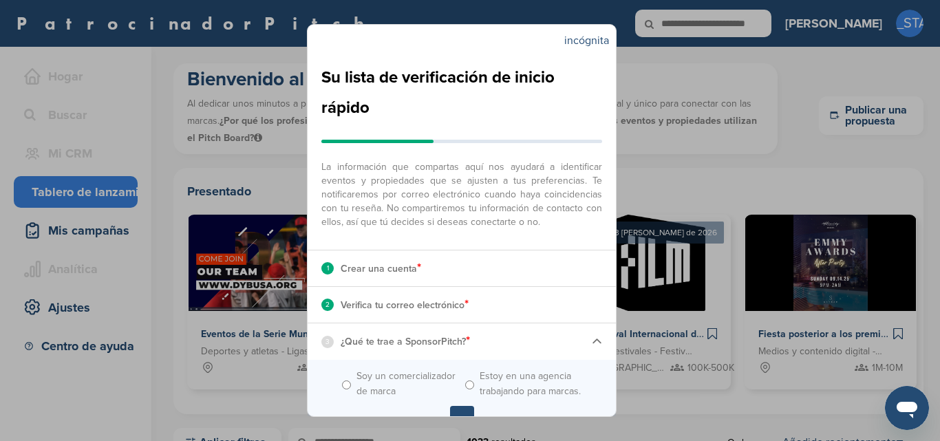
scroll to position [69, 0]
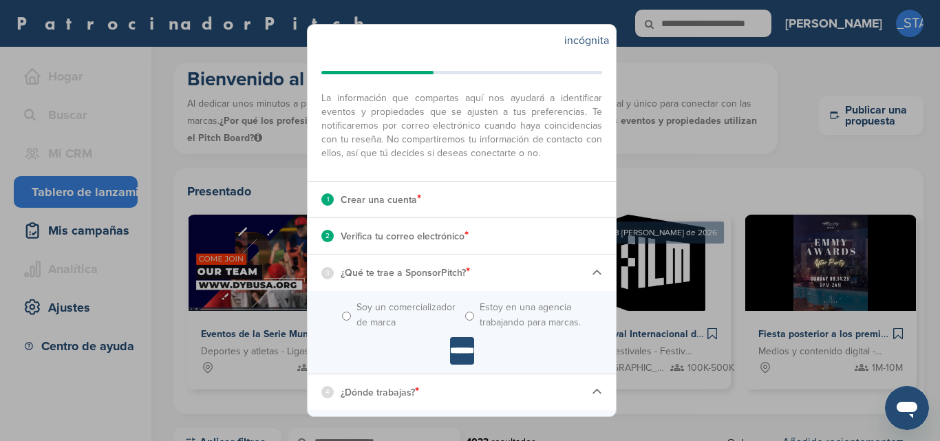
click at [454, 365] on input "*******" at bounding box center [462, 351] width 24 height 28
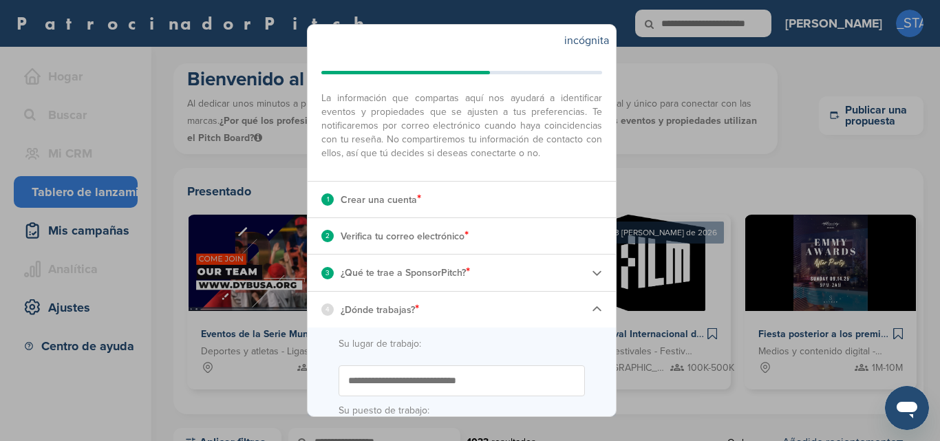
click at [404, 387] on input "Empieza a escribir el nombre de tu lugar de trabajo. ¿No ves tu organización en…" at bounding box center [461, 380] width 246 height 31
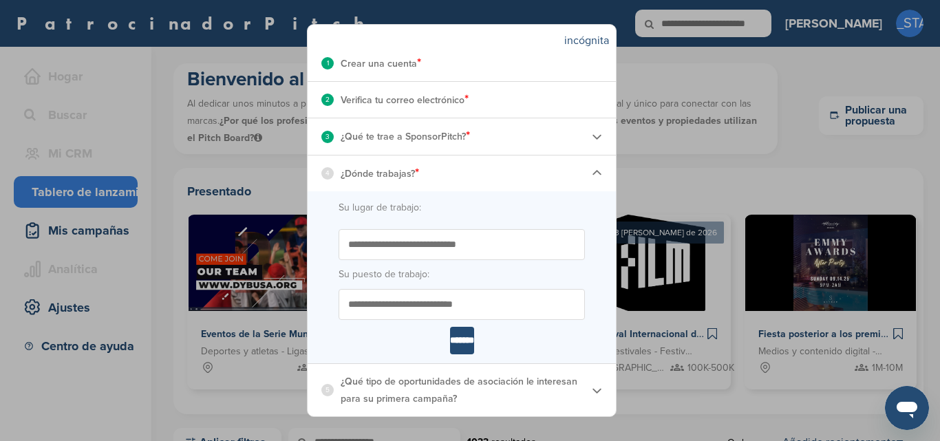
scroll to position [219, 0]
type input "**********"
click at [400, 306] on input "Su puesto de trabajo:" at bounding box center [461, 304] width 246 height 31
type input "**********"
drag, startPoint x: 460, startPoint y: 340, endPoint x: 471, endPoint y: 363, distance: 24.6
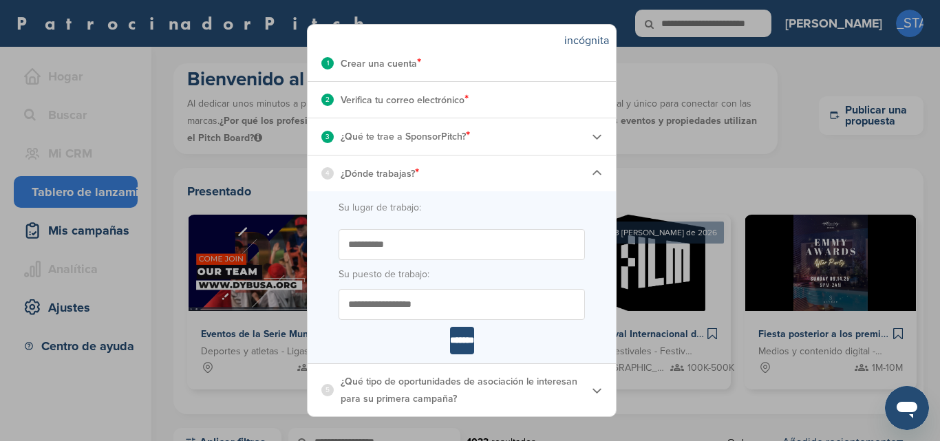
click at [471, 363] on div "**********" at bounding box center [461, 236] width 308 height 360
click at [455, 336] on input "*******" at bounding box center [462, 341] width 24 height 28
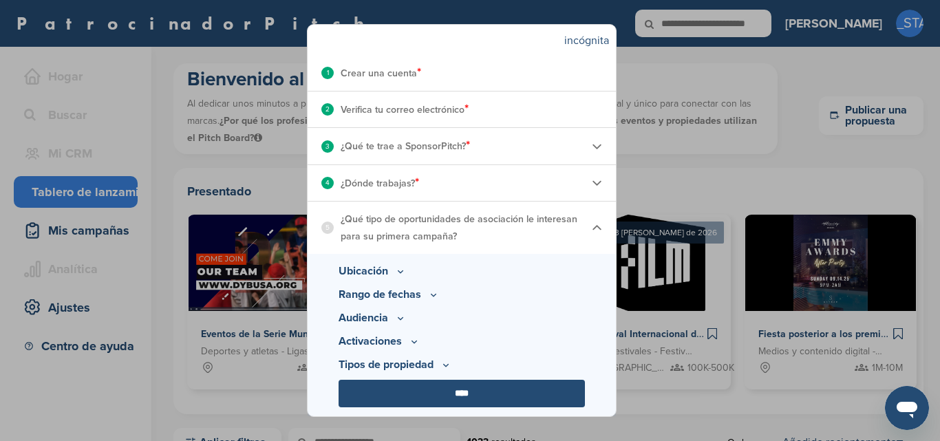
scroll to position [209, 0]
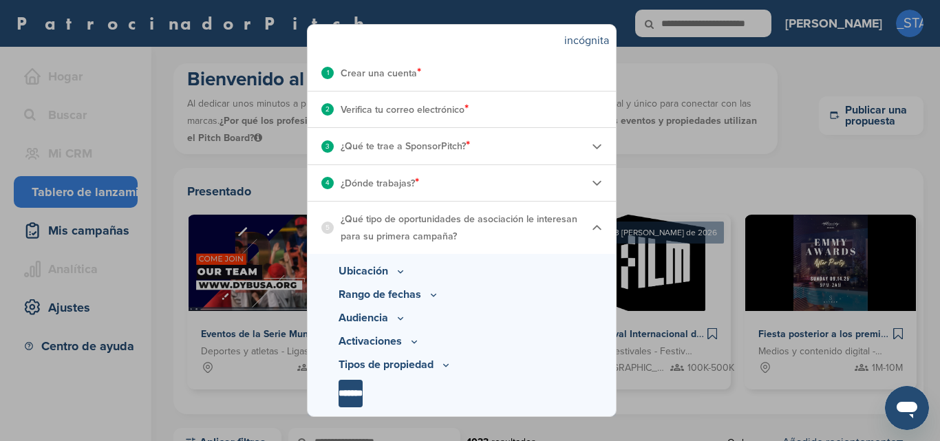
click at [400, 270] on icon at bounding box center [400, 272] width 11 height 12
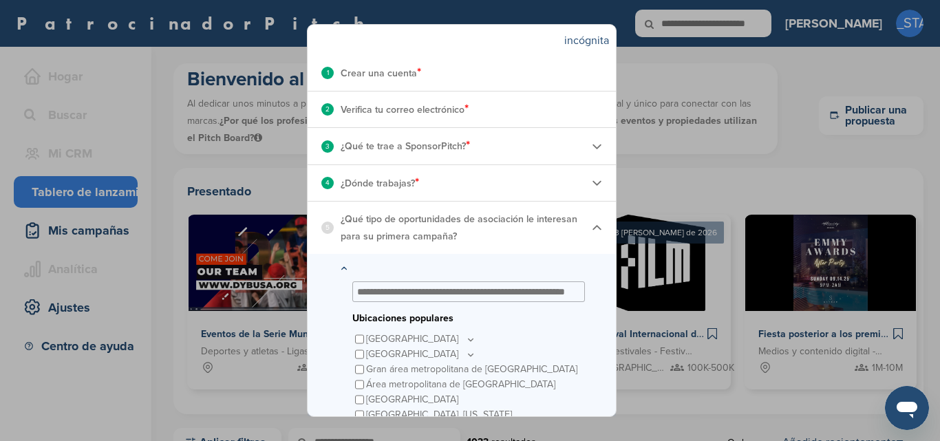
click at [465, 338] on icon at bounding box center [470, 340] width 11 height 12
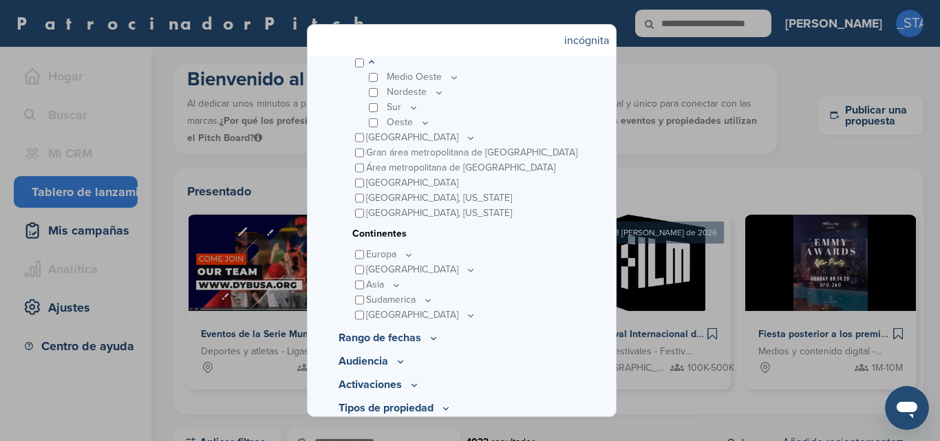
scroll to position [514, 0]
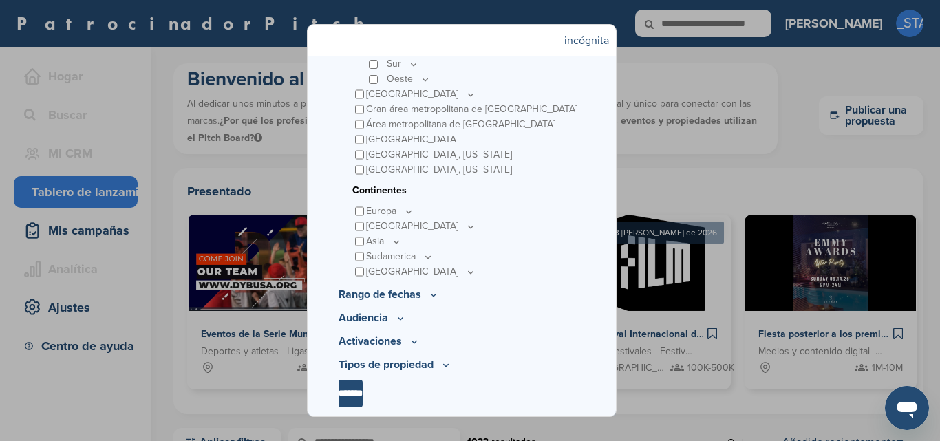
click at [428, 295] on icon at bounding box center [433, 295] width 11 height 12
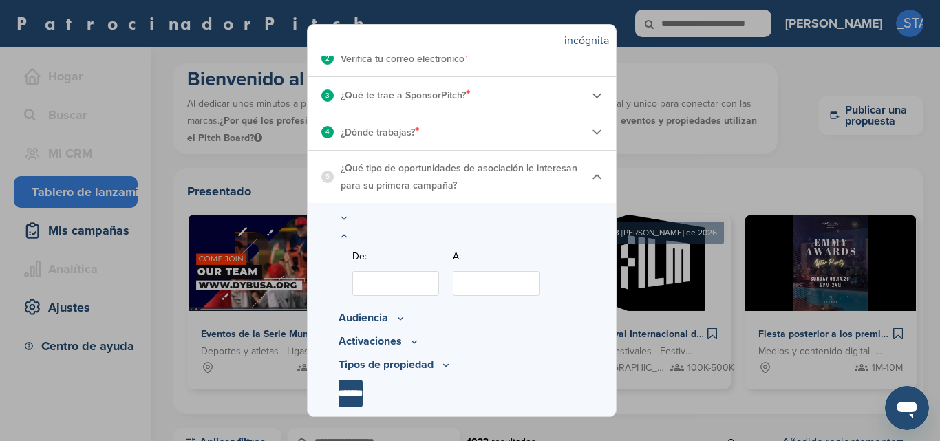
click at [410, 277] on input "De:" at bounding box center [395, 283] width 87 height 25
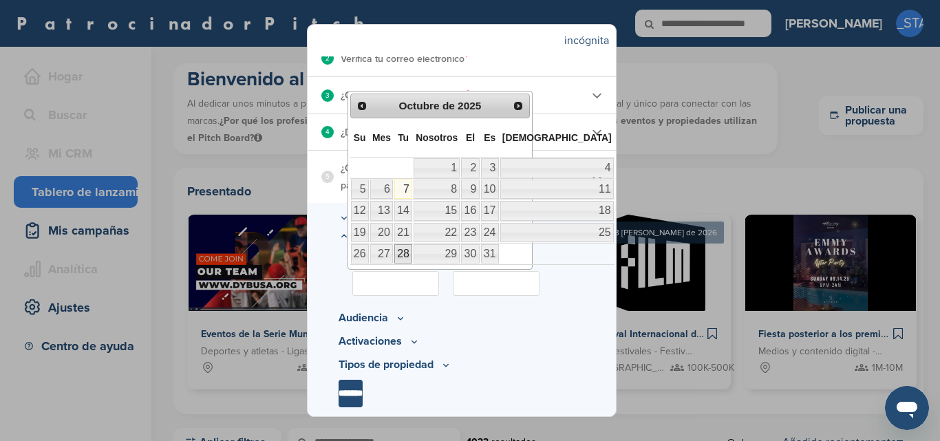
click at [409, 248] on font "28" at bounding box center [403, 254] width 12 height 12
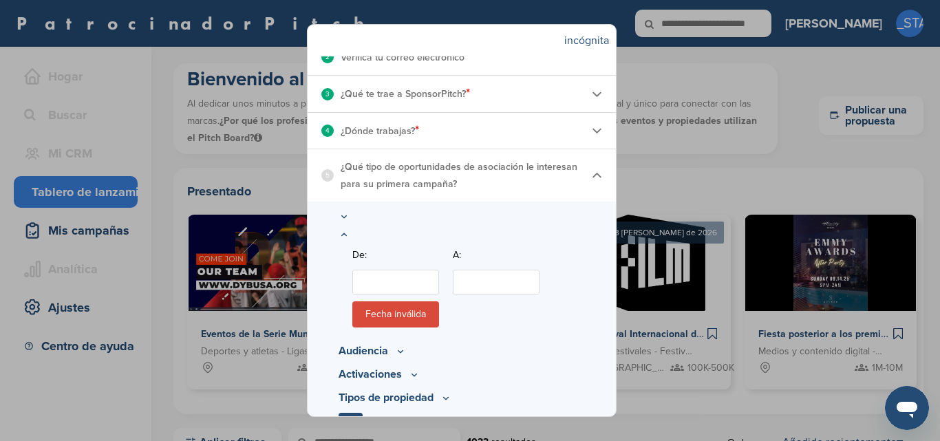
click at [414, 277] on input "De:" at bounding box center [395, 282] width 87 height 25
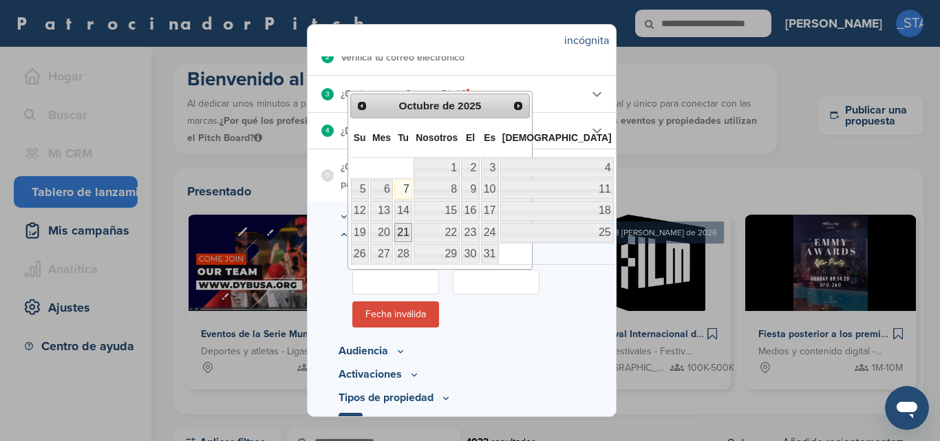
click at [404, 231] on font "21" at bounding box center [403, 232] width 12 height 12
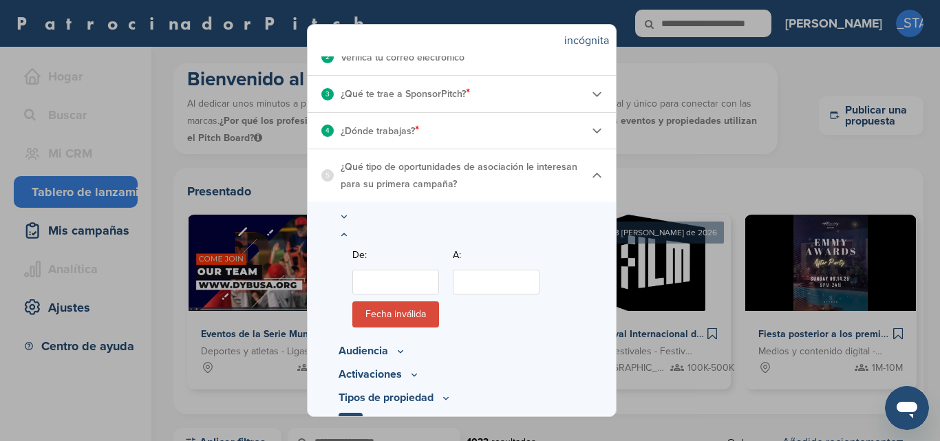
click at [418, 285] on input "De:" at bounding box center [395, 282] width 87 height 25
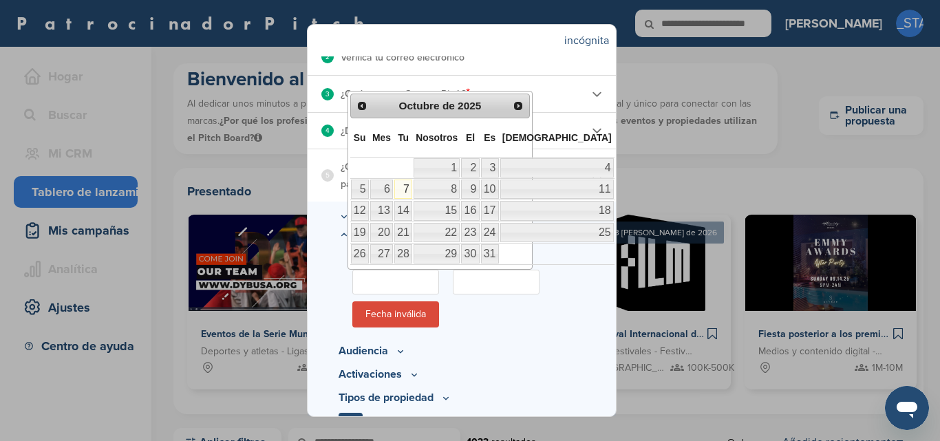
click at [406, 183] on link "7" at bounding box center [403, 189] width 18 height 19
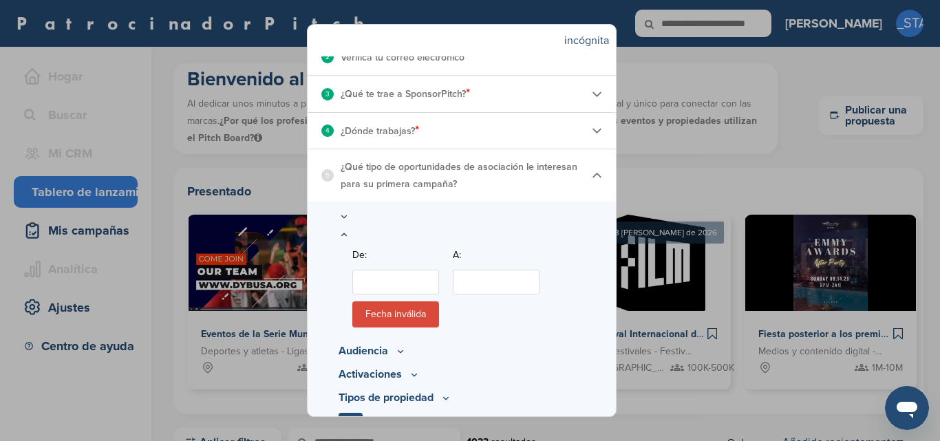
click at [403, 277] on input "De:" at bounding box center [395, 282] width 87 height 25
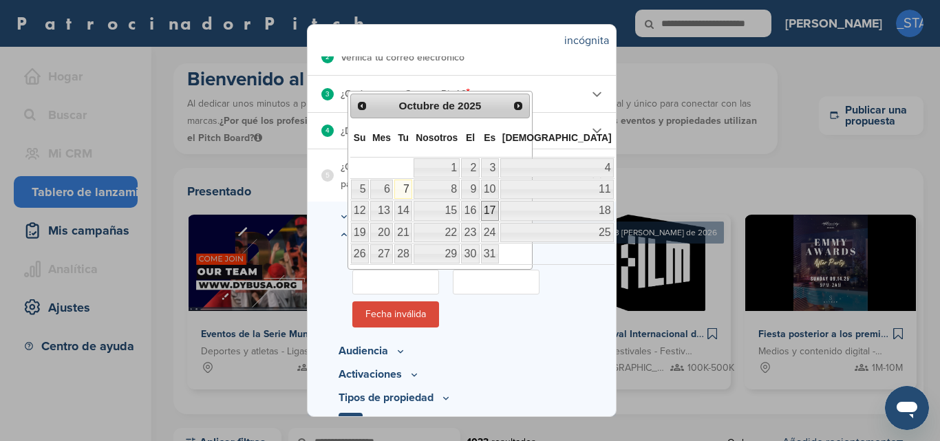
click at [496, 208] on font "17" at bounding box center [490, 210] width 12 height 12
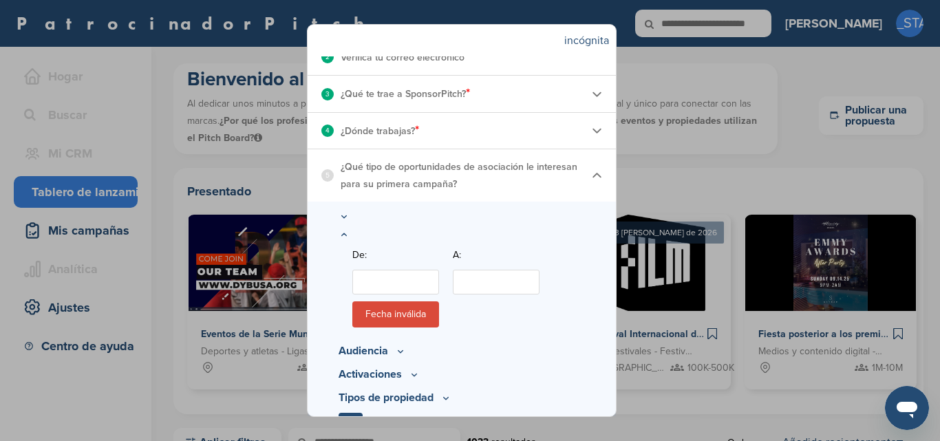
click at [426, 278] on input "De:" at bounding box center [395, 282] width 87 height 25
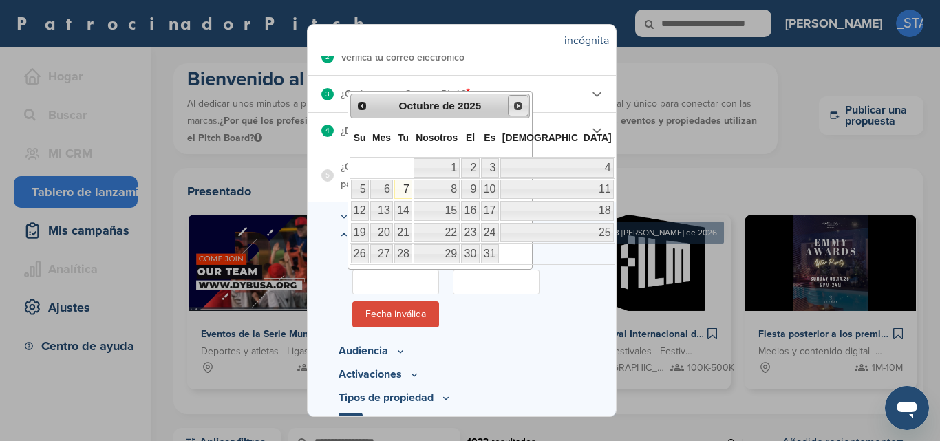
click at [517, 110] on span "Próximo" at bounding box center [517, 105] width 11 height 11
click at [518, 109] on span "Próximo" at bounding box center [517, 105] width 11 height 11
click at [390, 172] on font "1" at bounding box center [387, 168] width 6 height 12
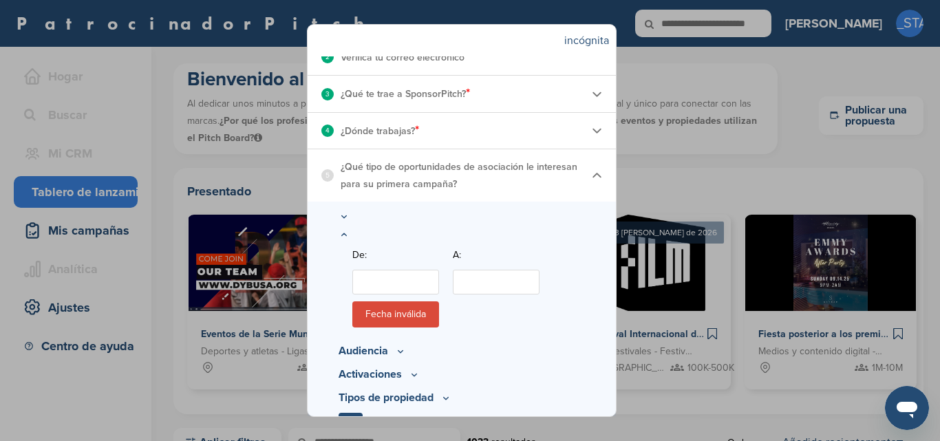
click at [413, 281] on input "De:" at bounding box center [395, 282] width 87 height 25
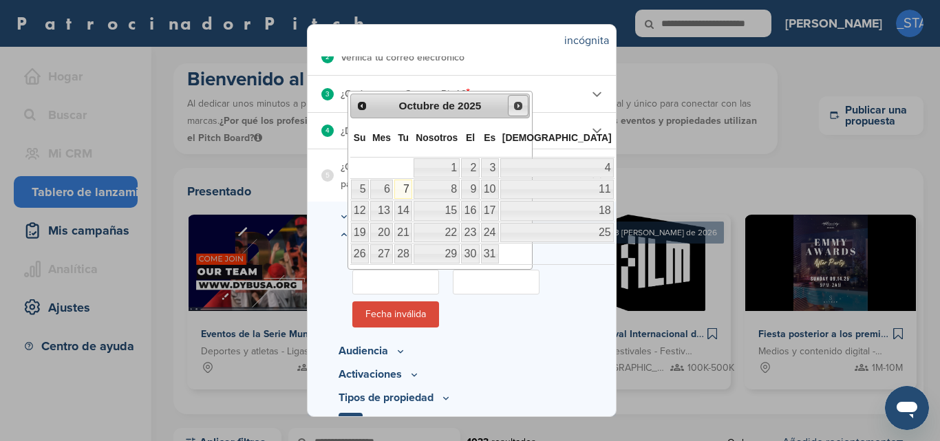
click at [518, 105] on span "Próximo" at bounding box center [517, 105] width 11 height 11
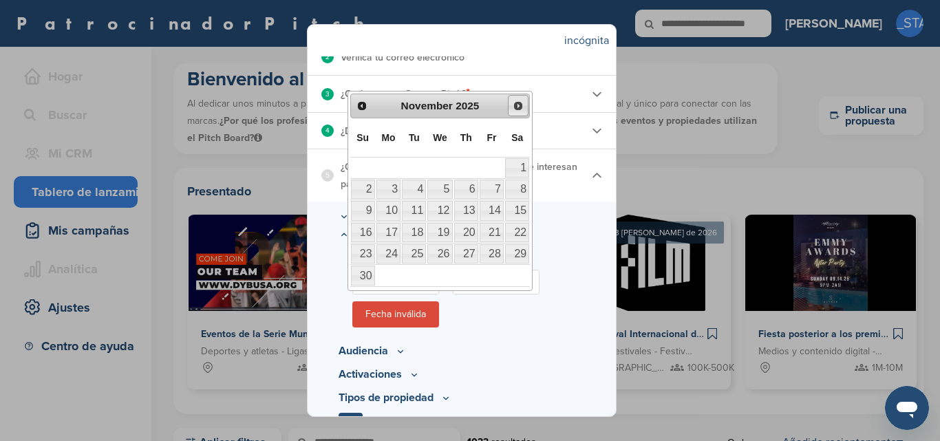
click at [518, 105] on span "Next" at bounding box center [517, 105] width 11 height 11
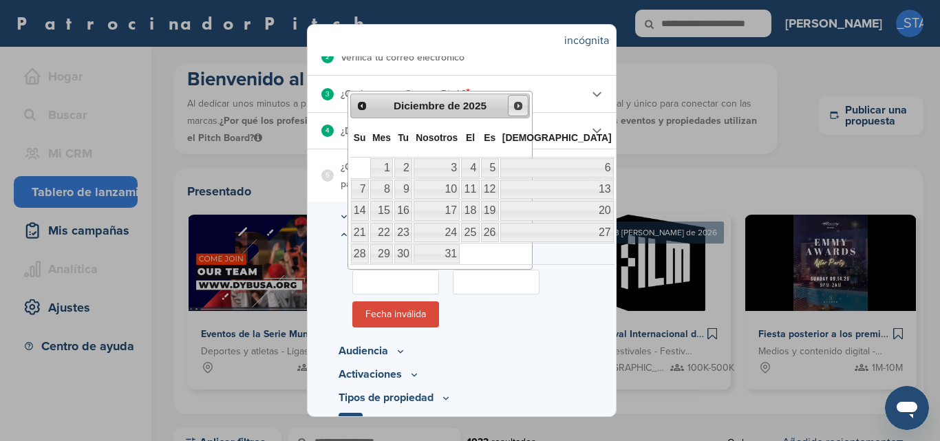
click at [518, 105] on span "Próximo" at bounding box center [517, 105] width 11 height 11
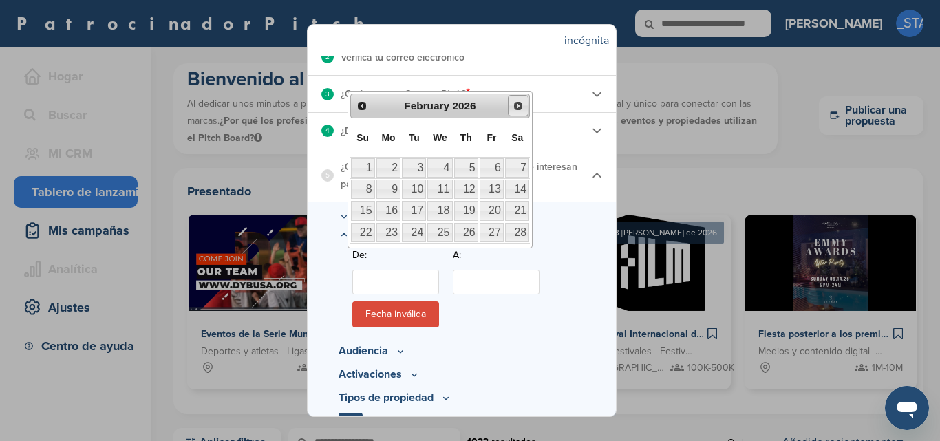
click at [518, 105] on span "Next" at bounding box center [517, 105] width 11 height 11
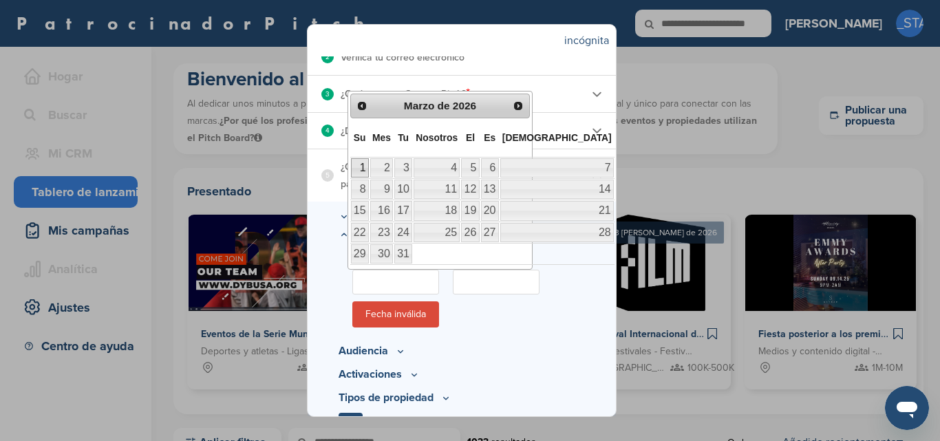
click at [366, 165] on font "1" at bounding box center [363, 168] width 6 height 12
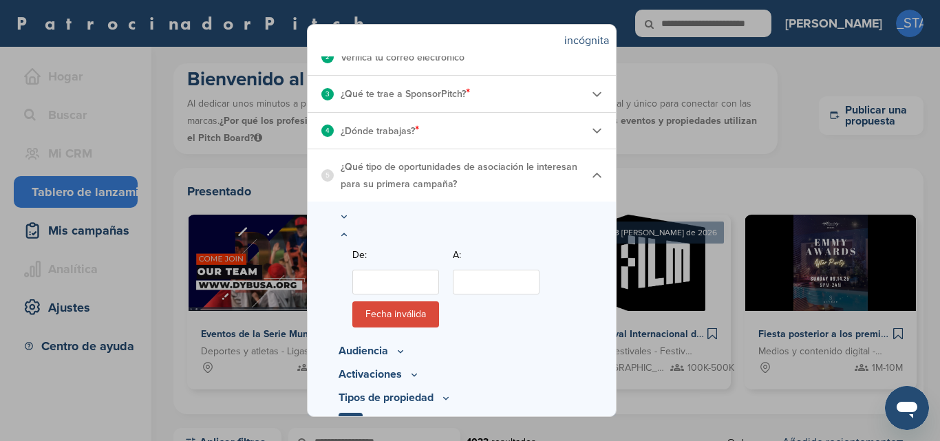
click at [594, 177] on img at bounding box center [597, 176] width 10 height 10
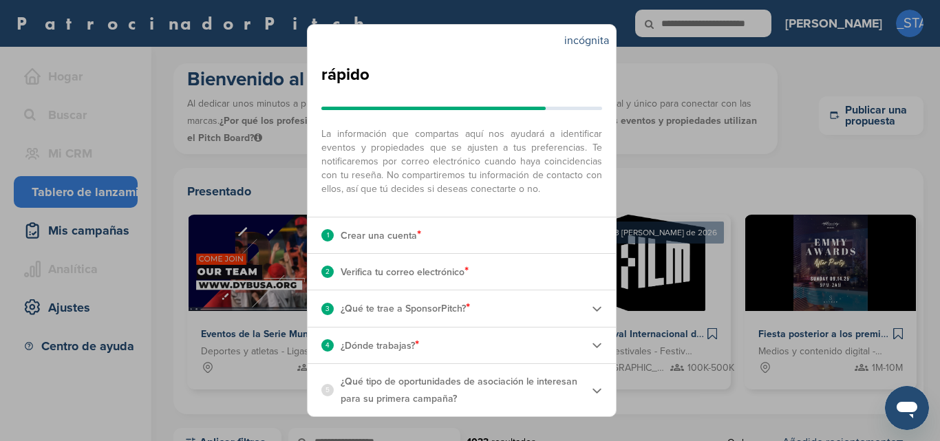
scroll to position [47, 0]
drag, startPoint x: 332, startPoint y: 387, endPoint x: 358, endPoint y: 376, distance: 29.0
click at [334, 387] on div "5 ¿Qué tipo de oportunidades de asociación le interesan para su primera campaña?" at bounding box center [456, 390] width 270 height 34
click at [359, 380] on font "¿Qué tipo de oportunidades de asociación le interesan para su primera campaña?" at bounding box center [458, 390] width 237 height 29
drag, startPoint x: 360, startPoint y: 377, endPoint x: 515, endPoint y: 383, distance: 154.9
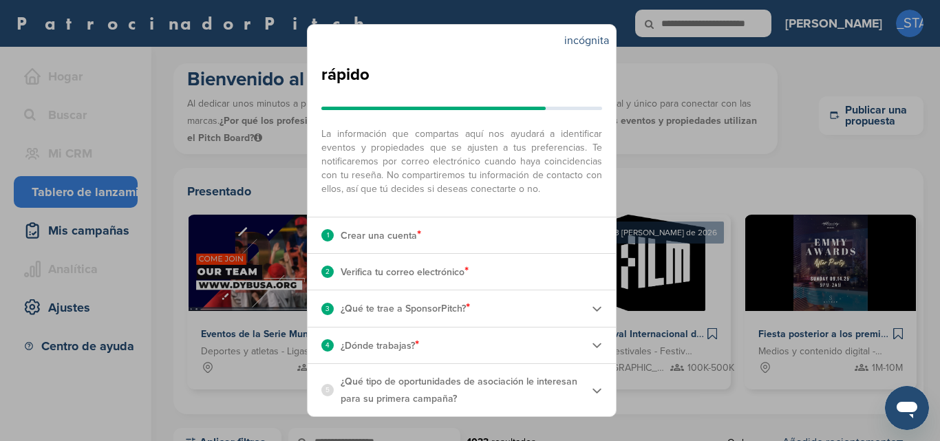
click at [360, 376] on font "¿Qué tipo de oportunidades de asociación le interesan para su primera campaña?" at bounding box center [458, 390] width 237 height 29
click at [592, 388] on img at bounding box center [597, 390] width 10 height 10
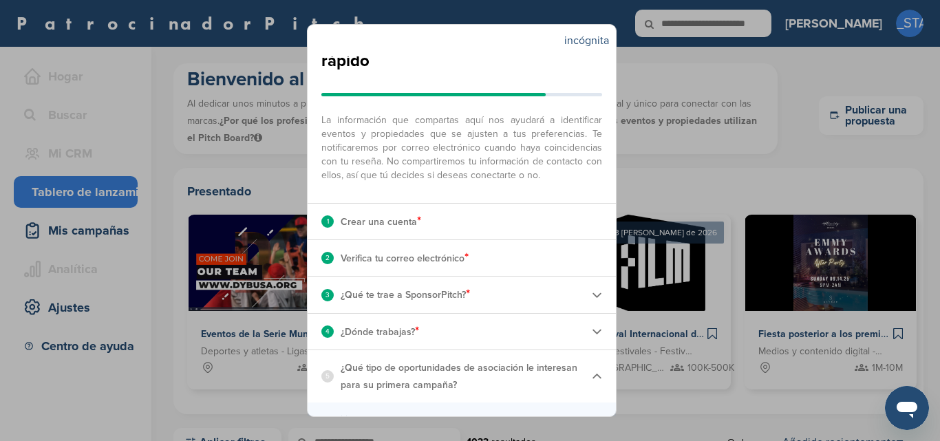
scroll to position [282, 0]
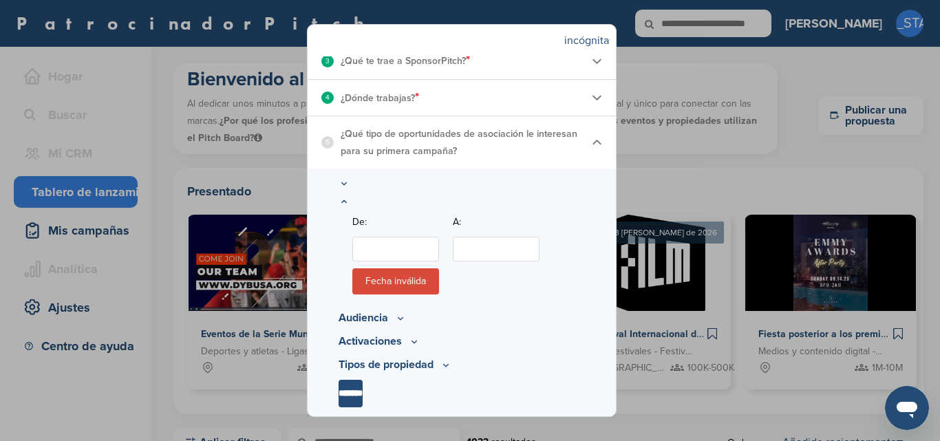
click at [396, 314] on icon at bounding box center [400, 318] width 11 height 12
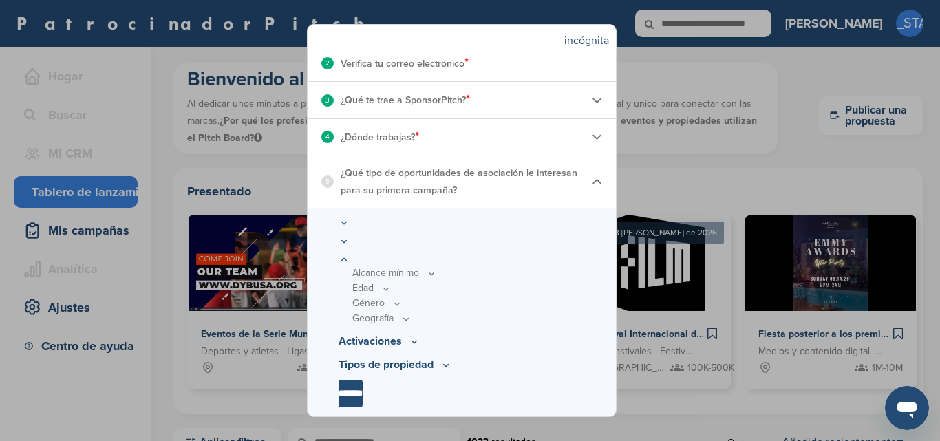
scroll to position [255, 0]
click at [431, 274] on icon at bounding box center [431, 273] width 5 height 2
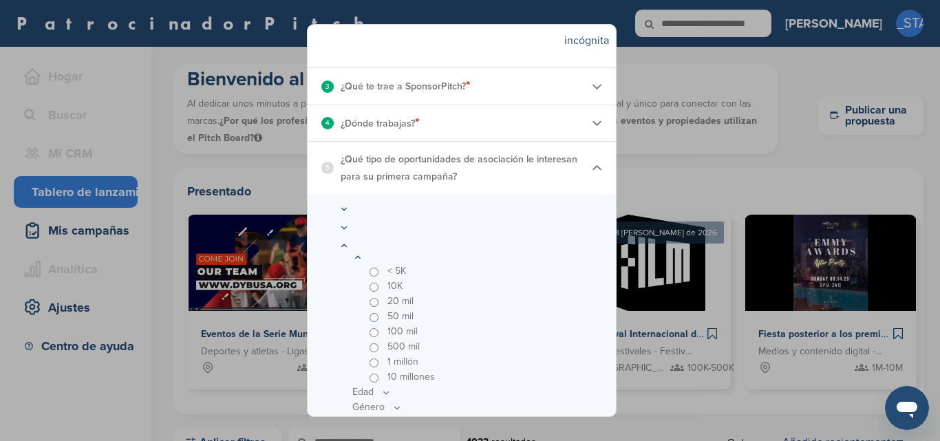
scroll to position [296, 0]
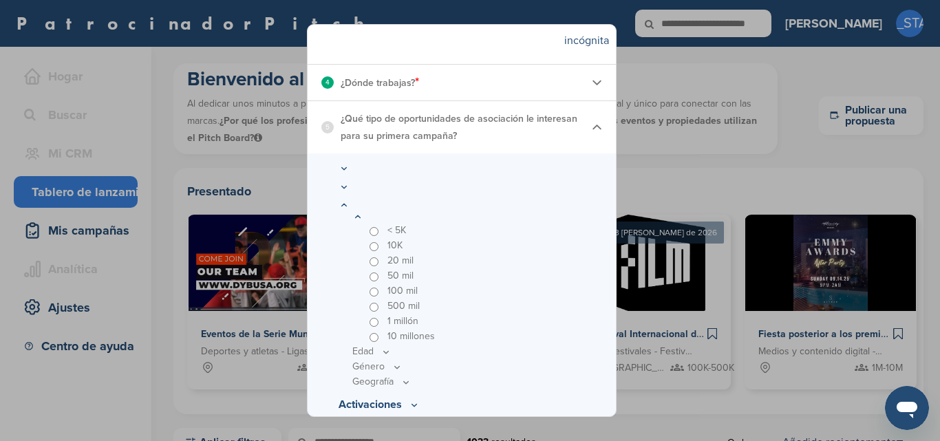
click at [357, 223] on icon at bounding box center [357, 217] width 11 height 12
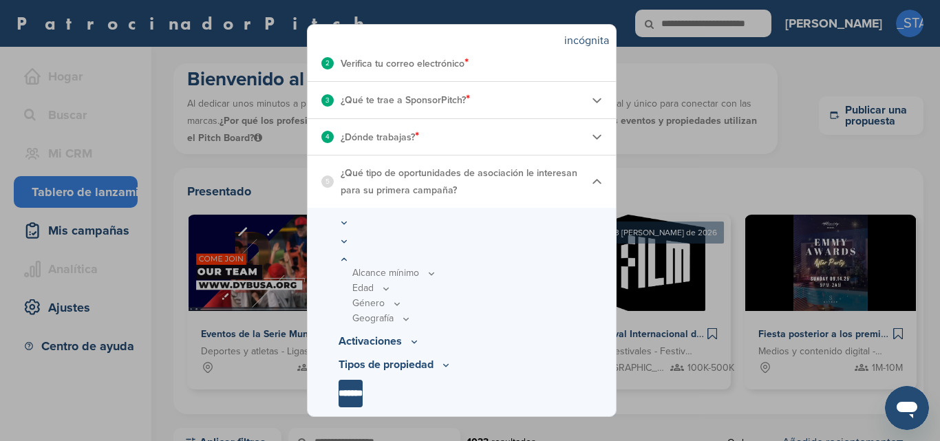
click at [387, 285] on icon at bounding box center [385, 289] width 11 height 12
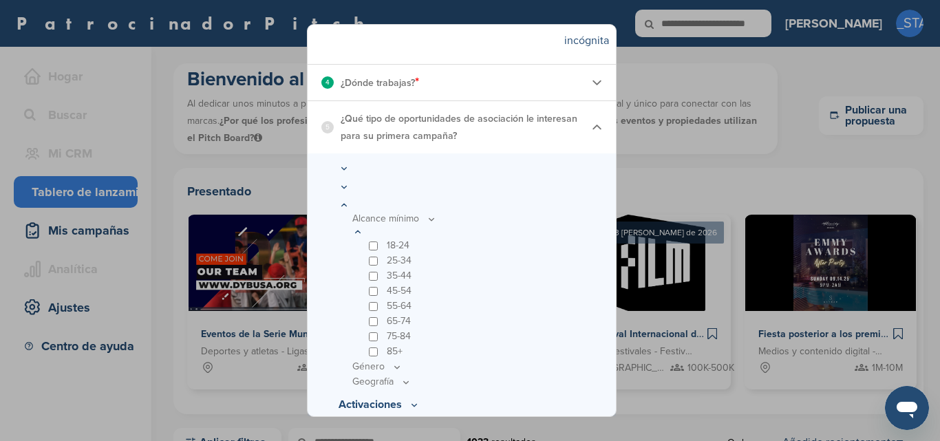
scroll to position [365, 0]
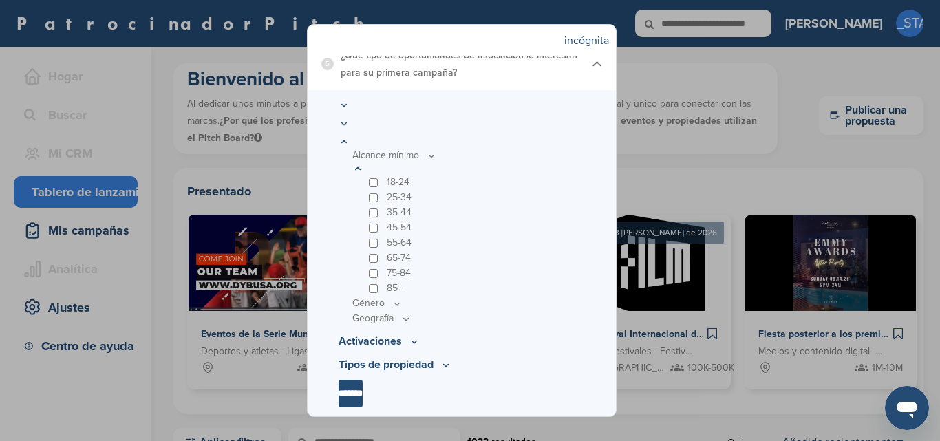
click at [396, 309] on icon at bounding box center [396, 304] width 11 height 12
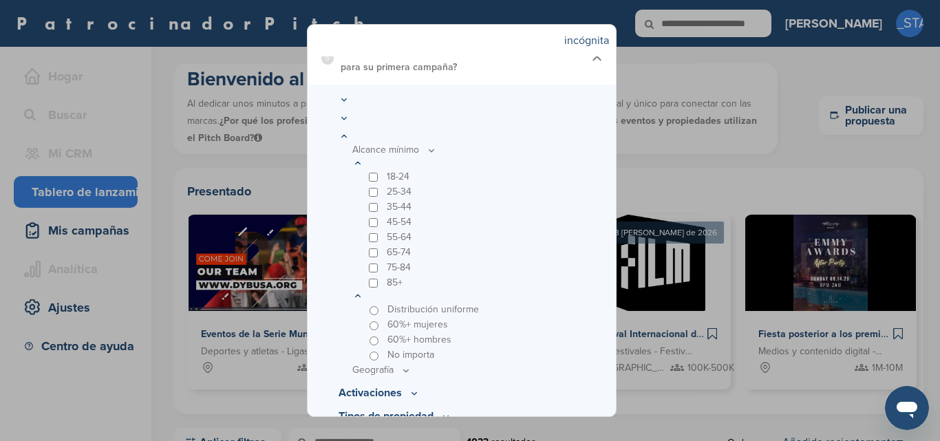
click at [409, 376] on icon at bounding box center [405, 371] width 11 height 12
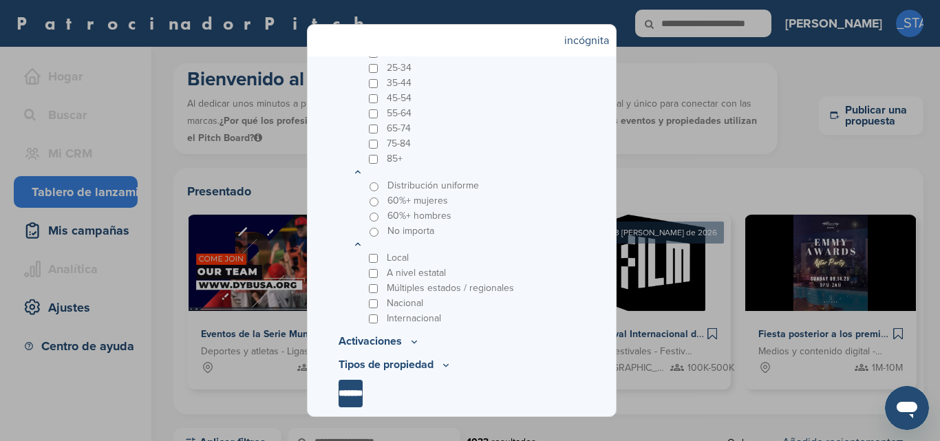
click at [378, 272] on div "A nivel estatal" at bounding box center [475, 273] width 219 height 15
click at [375, 283] on div "Múltiples estados / regionales" at bounding box center [475, 288] width 219 height 15
click at [416, 342] on icon at bounding box center [414, 342] width 11 height 12
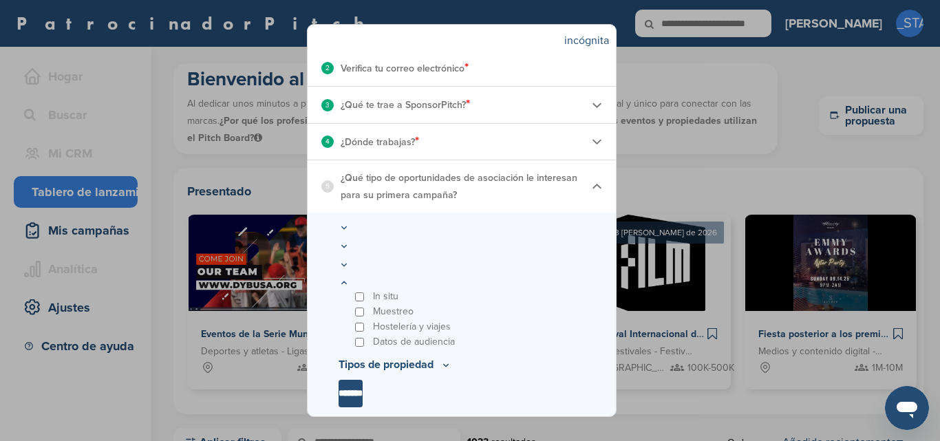
scroll to position [250, 0]
click at [446, 364] on icon at bounding box center [445, 365] width 11 height 12
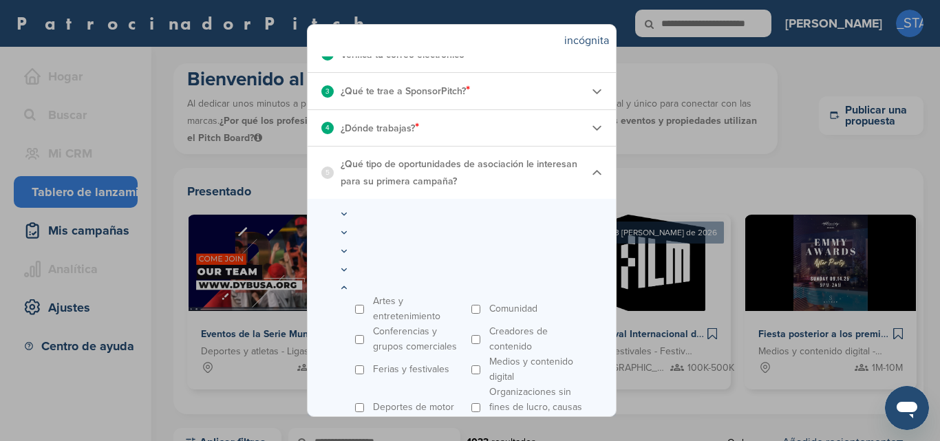
scroll to position [336, 0]
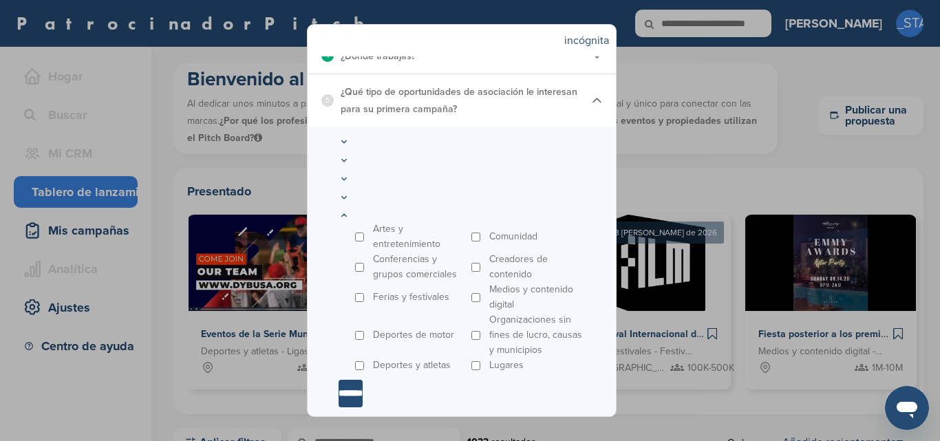
click at [360, 390] on input "*******" at bounding box center [350, 394] width 24 height 28
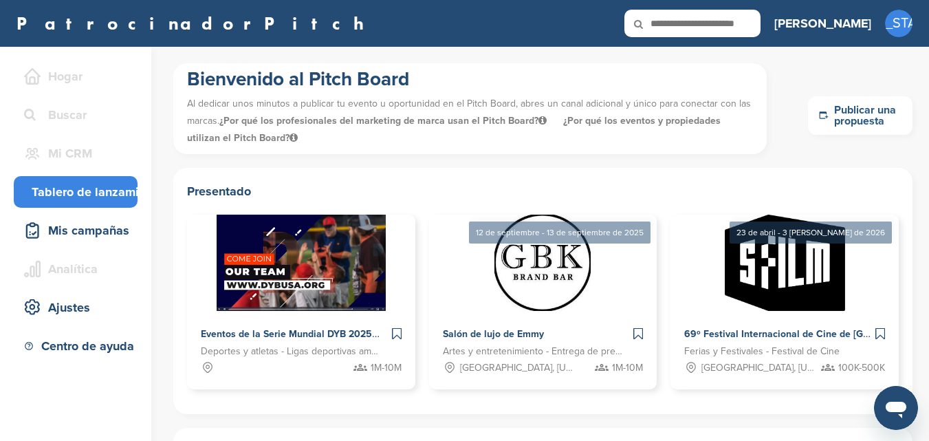
click at [857, 118] on font "Publicar una propuesta" at bounding box center [865, 115] width 62 height 25
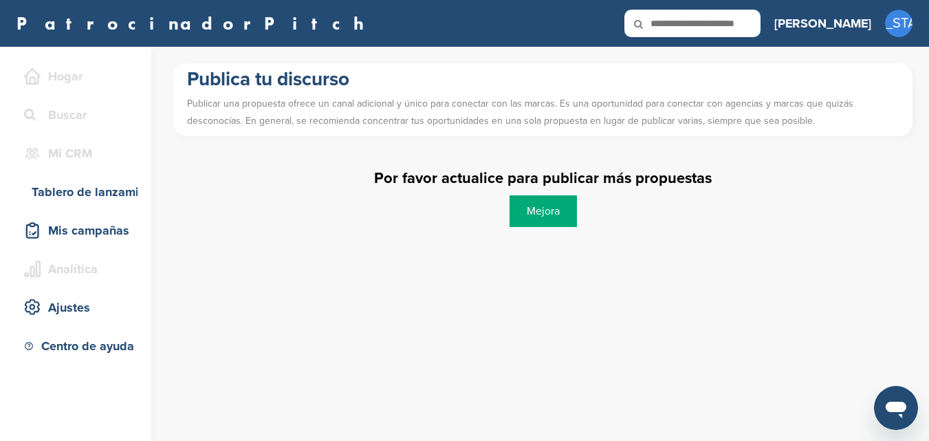
click at [552, 210] on font "Mejora" at bounding box center [543, 211] width 33 height 14
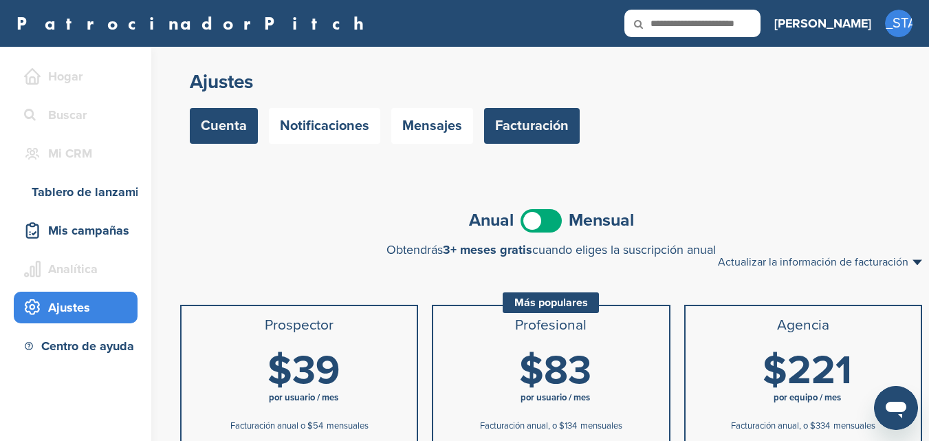
click at [238, 136] on link "Cuenta" at bounding box center [224, 126] width 68 height 36
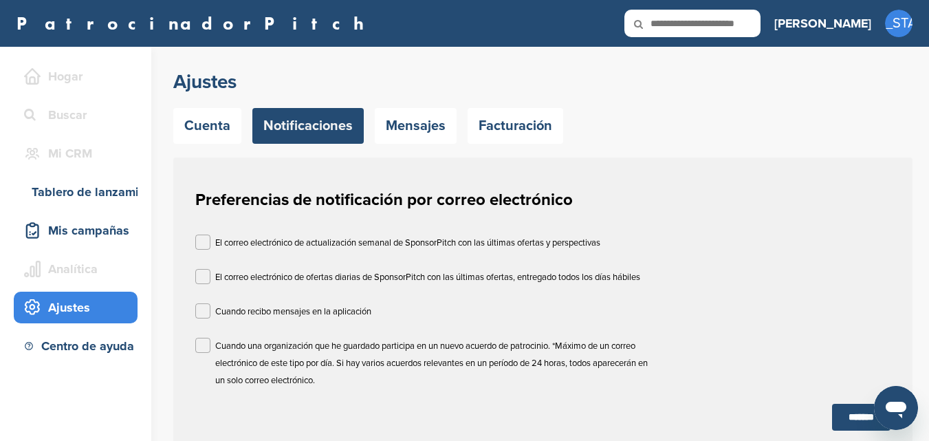
click at [415, 126] on font "Mensajes" at bounding box center [416, 126] width 60 height 17
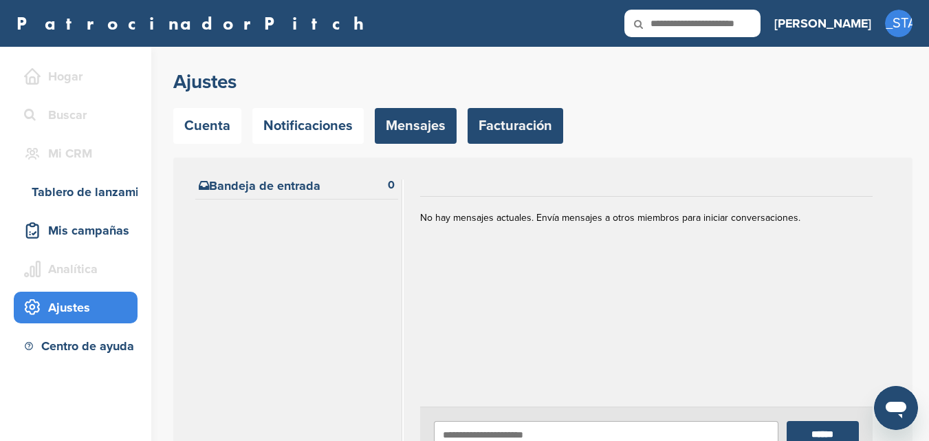
click at [527, 133] on font "Facturación" at bounding box center [516, 126] width 74 height 17
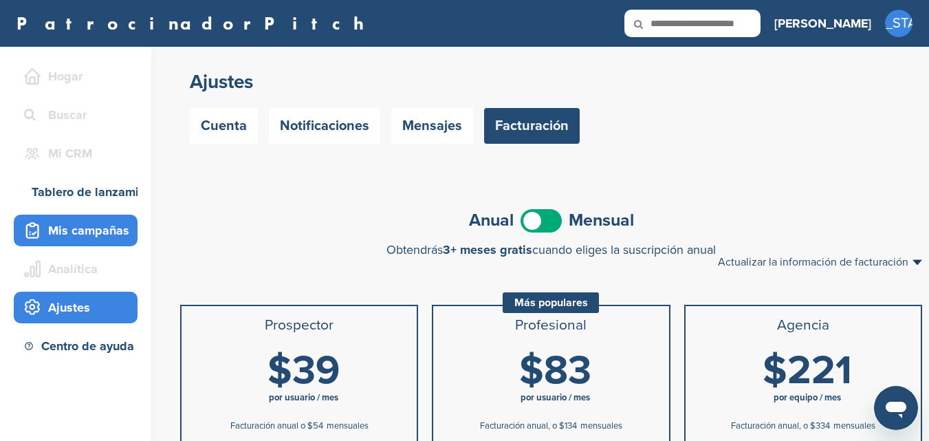
click at [80, 225] on font "Mis campañas" at bounding box center [88, 230] width 81 height 15
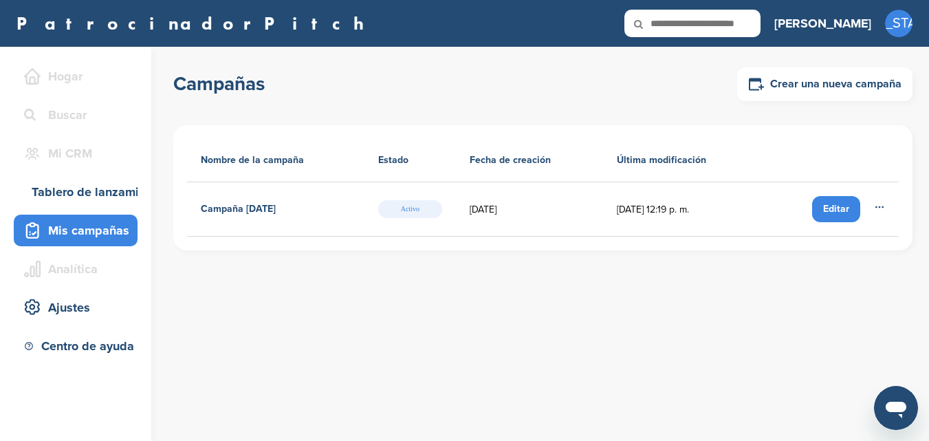
click at [852, 206] on div "Editar" at bounding box center [836, 209] width 48 height 26
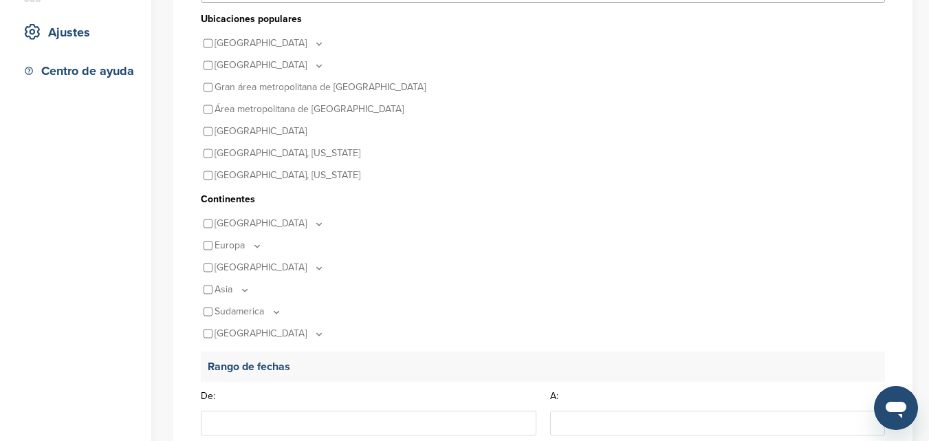
scroll to position [344, 0]
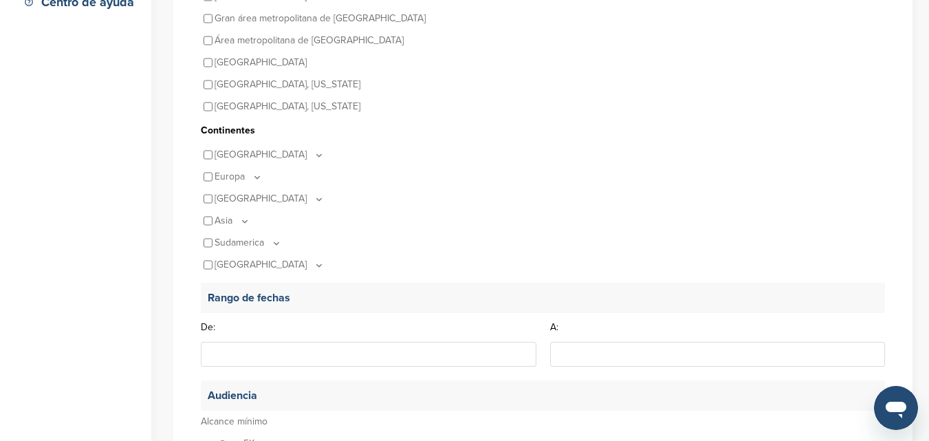
click at [215, 160] on font "[GEOGRAPHIC_DATA]" at bounding box center [261, 155] width 92 height 12
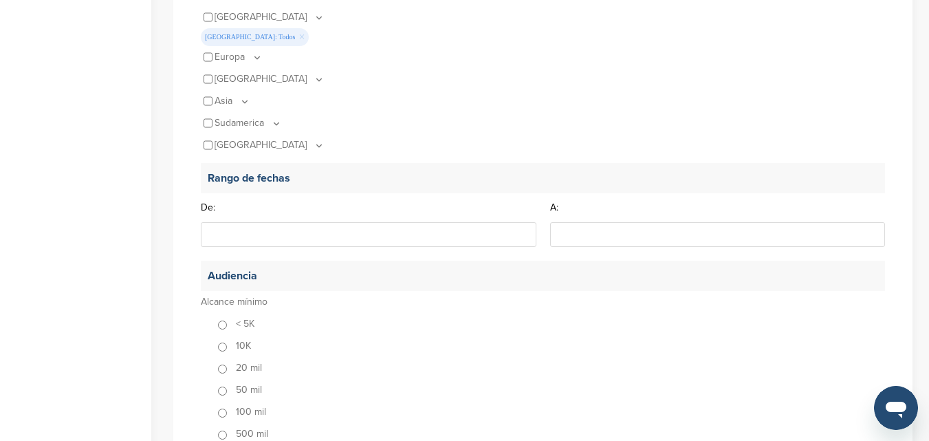
scroll to position [0, 0]
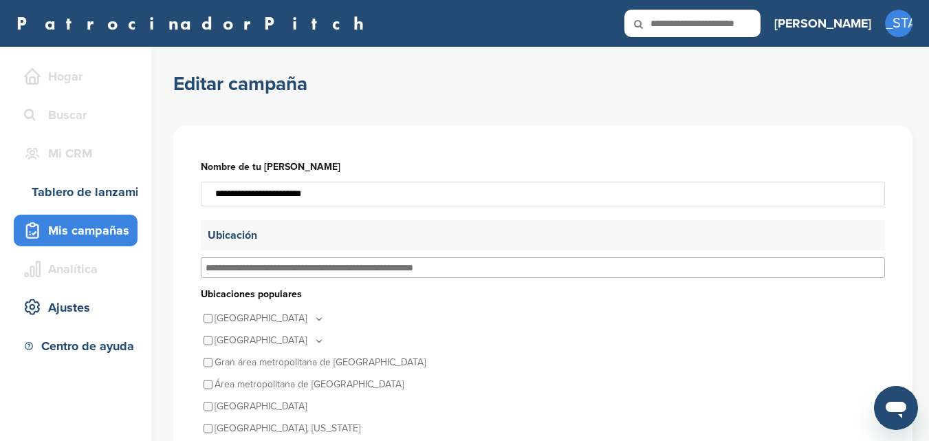
drag, startPoint x: 347, startPoint y: 193, endPoint x: 189, endPoint y: 198, distance: 158.3
type input "**********"
click at [255, 270] on input "text" at bounding box center [315, 267] width 219 height 12
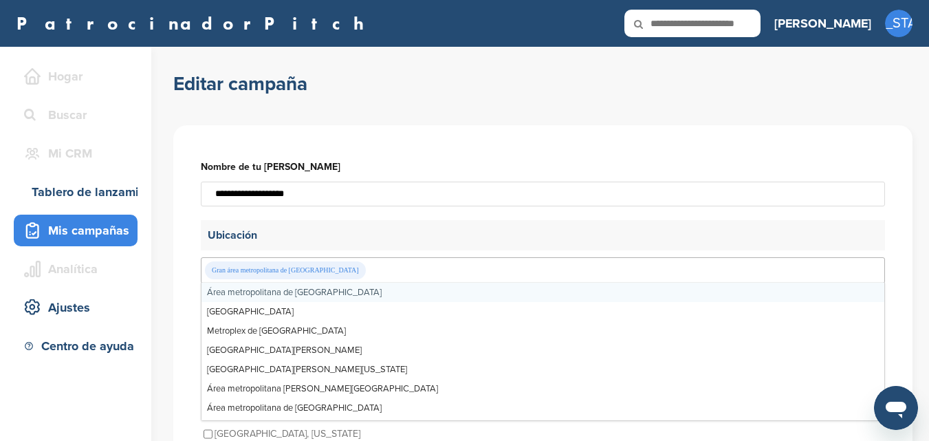
scroll to position [138, 0]
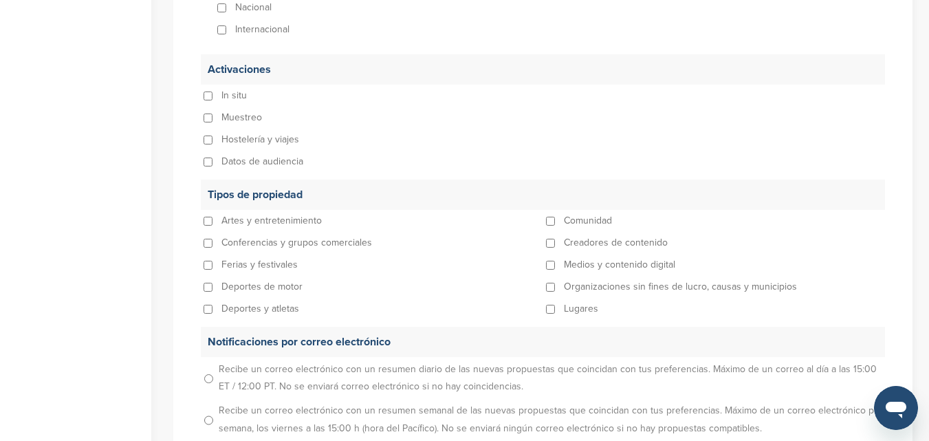
scroll to position [1445, 0]
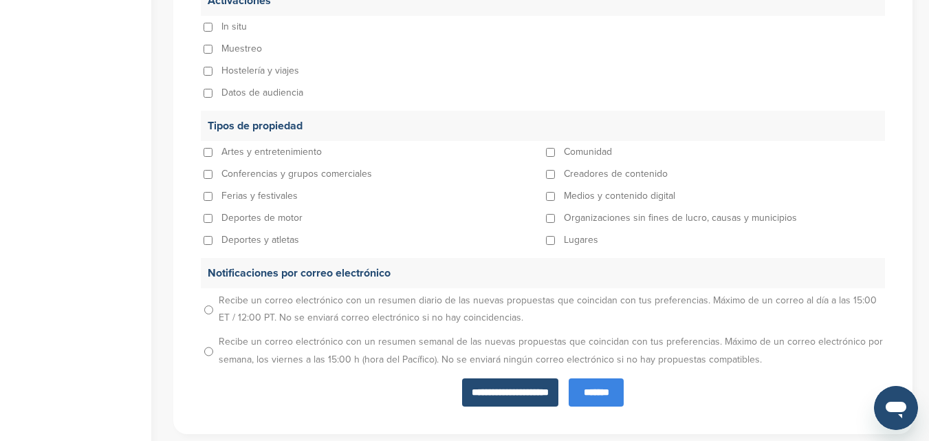
click at [605, 398] on input "*******" at bounding box center [596, 392] width 55 height 28
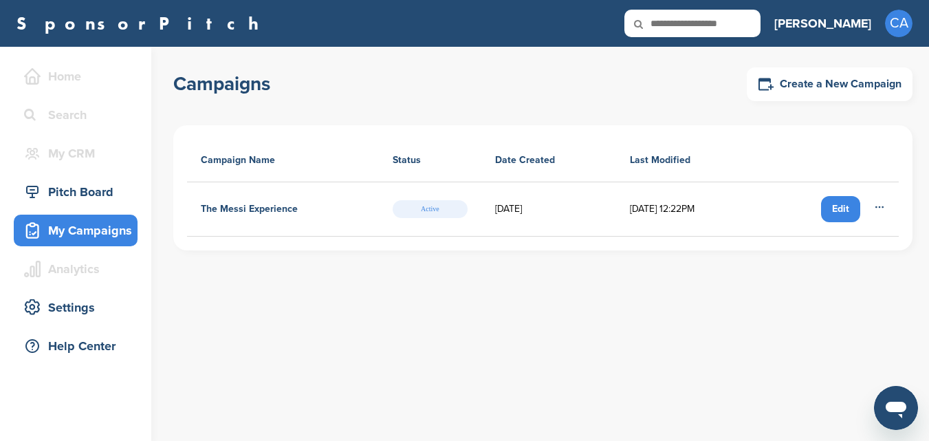
click at [841, 206] on div "Edit" at bounding box center [840, 209] width 39 height 26
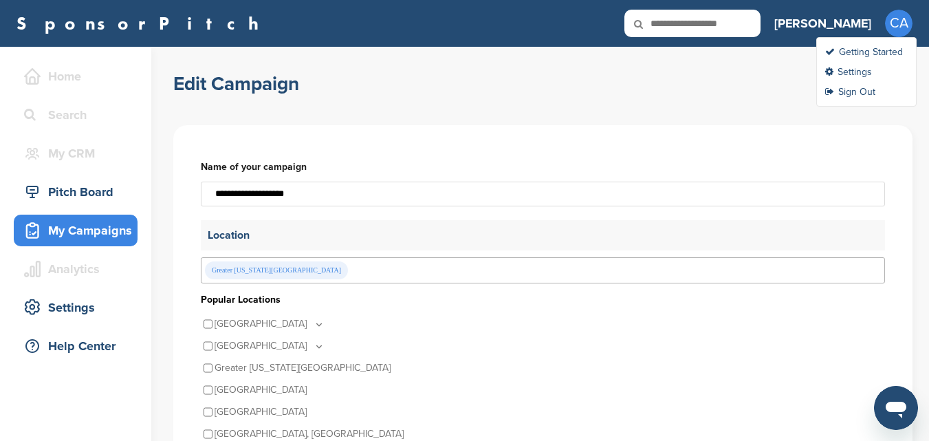
click at [894, 23] on span "CA" at bounding box center [899, 24] width 28 height 28
click at [856, 23] on h3 "[PERSON_NAME]" at bounding box center [823, 23] width 97 height 19
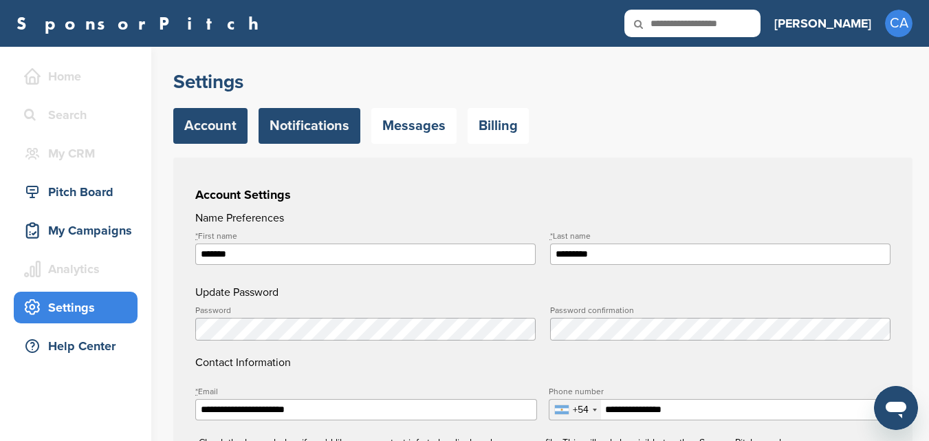
click at [300, 128] on link "Notifications" at bounding box center [310, 126] width 102 height 36
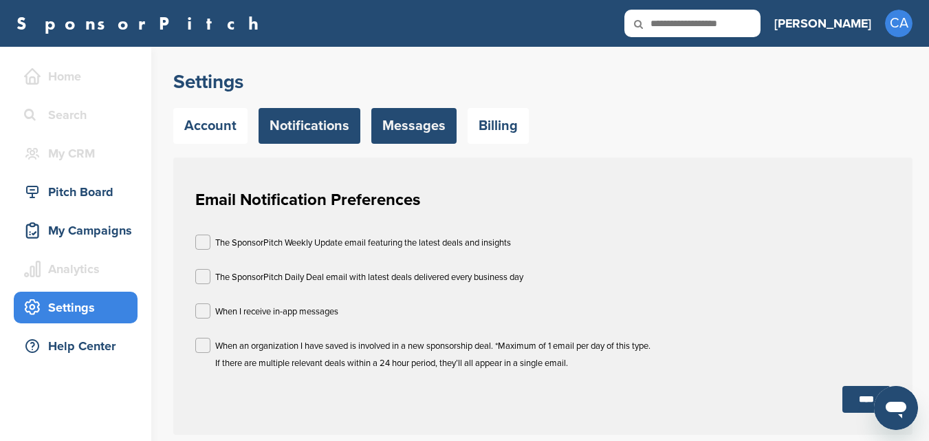
click at [381, 125] on link "Messages" at bounding box center [413, 126] width 85 height 36
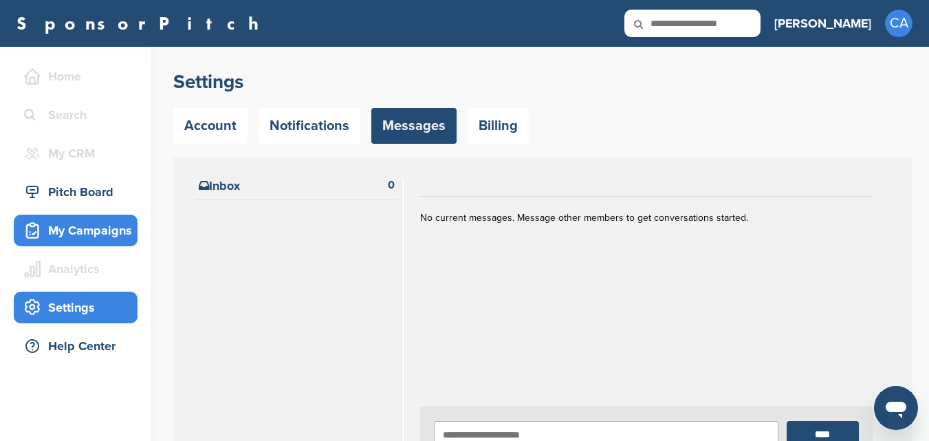
click at [78, 221] on div "My Campaigns" at bounding box center [79, 230] width 117 height 25
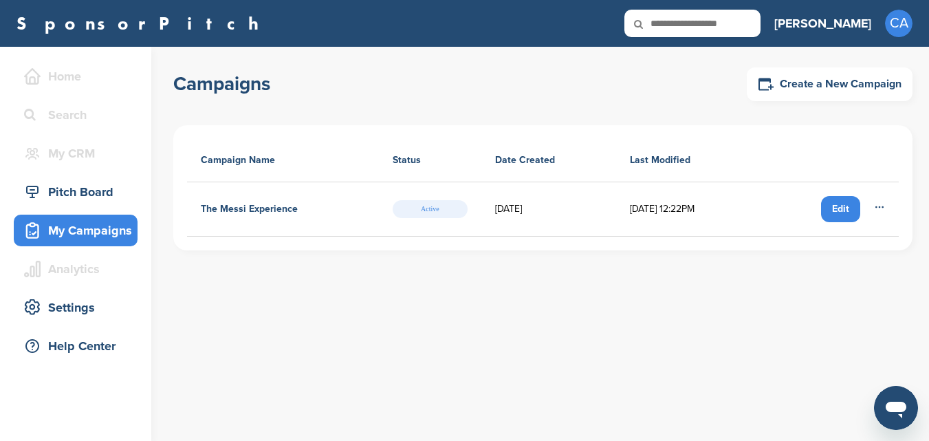
click at [878, 208] on icon at bounding box center [879, 207] width 11 height 11
drag, startPoint x: 875, startPoint y: 279, endPoint x: 508, endPoint y: 87, distance: 413.8
click at [874, 279] on span "Delete" at bounding box center [863, 281] width 58 height 15
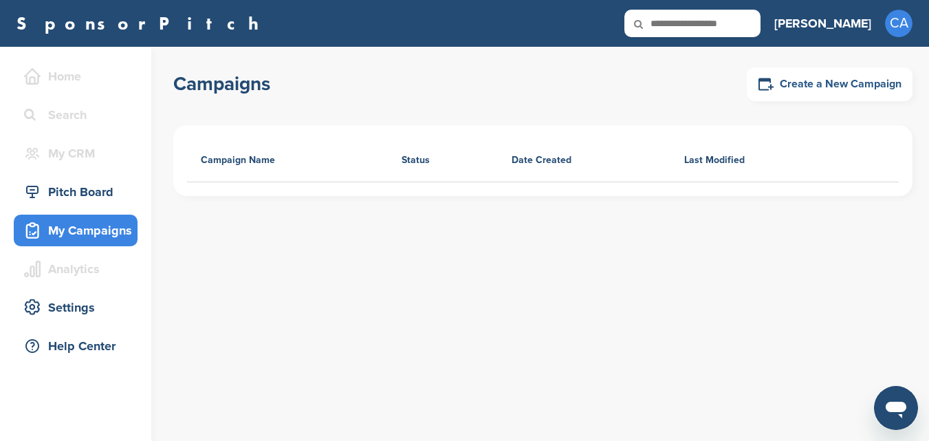
click at [858, 82] on link "Create a New Campaign" at bounding box center [830, 84] width 166 height 34
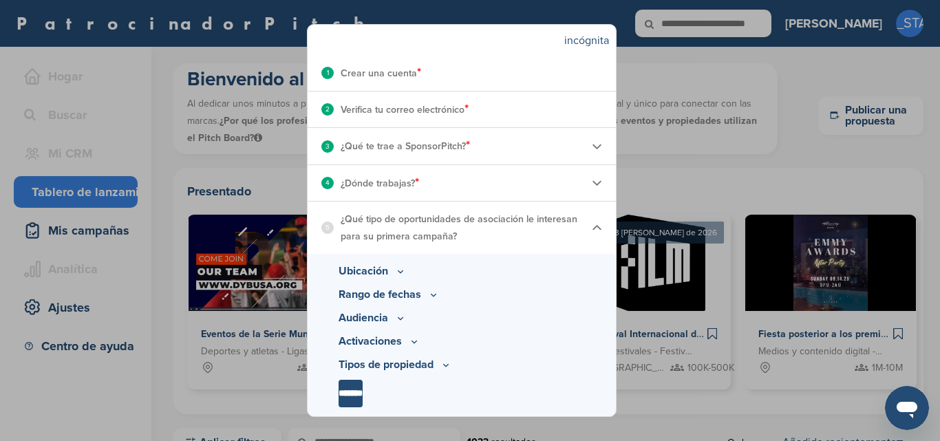
scroll to position [209, 0]
